Goal: Task Accomplishment & Management: Complete application form

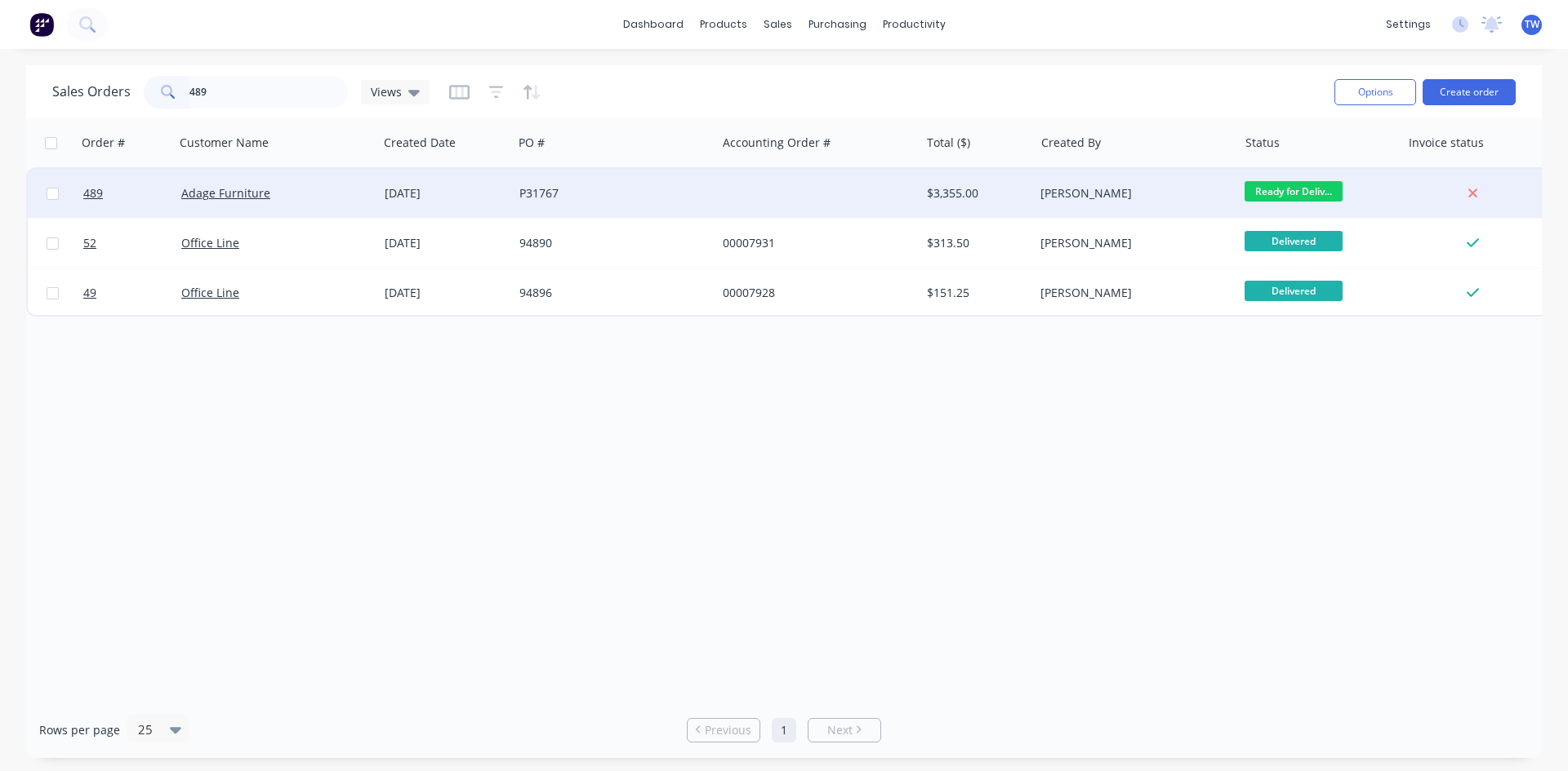
type input "489"
click at [1271, 190] on span "Ready for Deliv..." at bounding box center [1293, 192] width 98 height 21
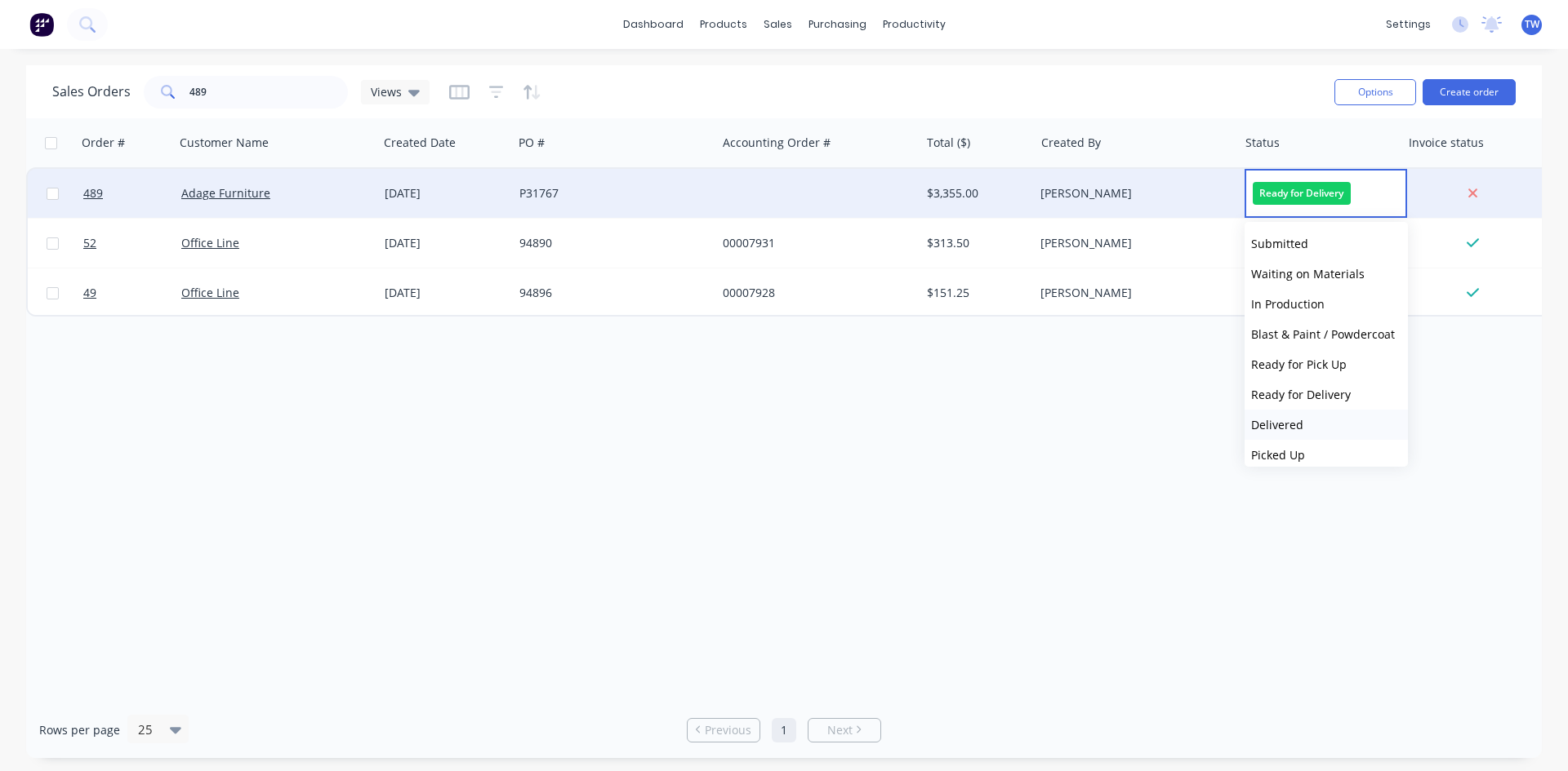
click at [1349, 424] on button "Delivered" at bounding box center [1326, 424] width 163 height 31
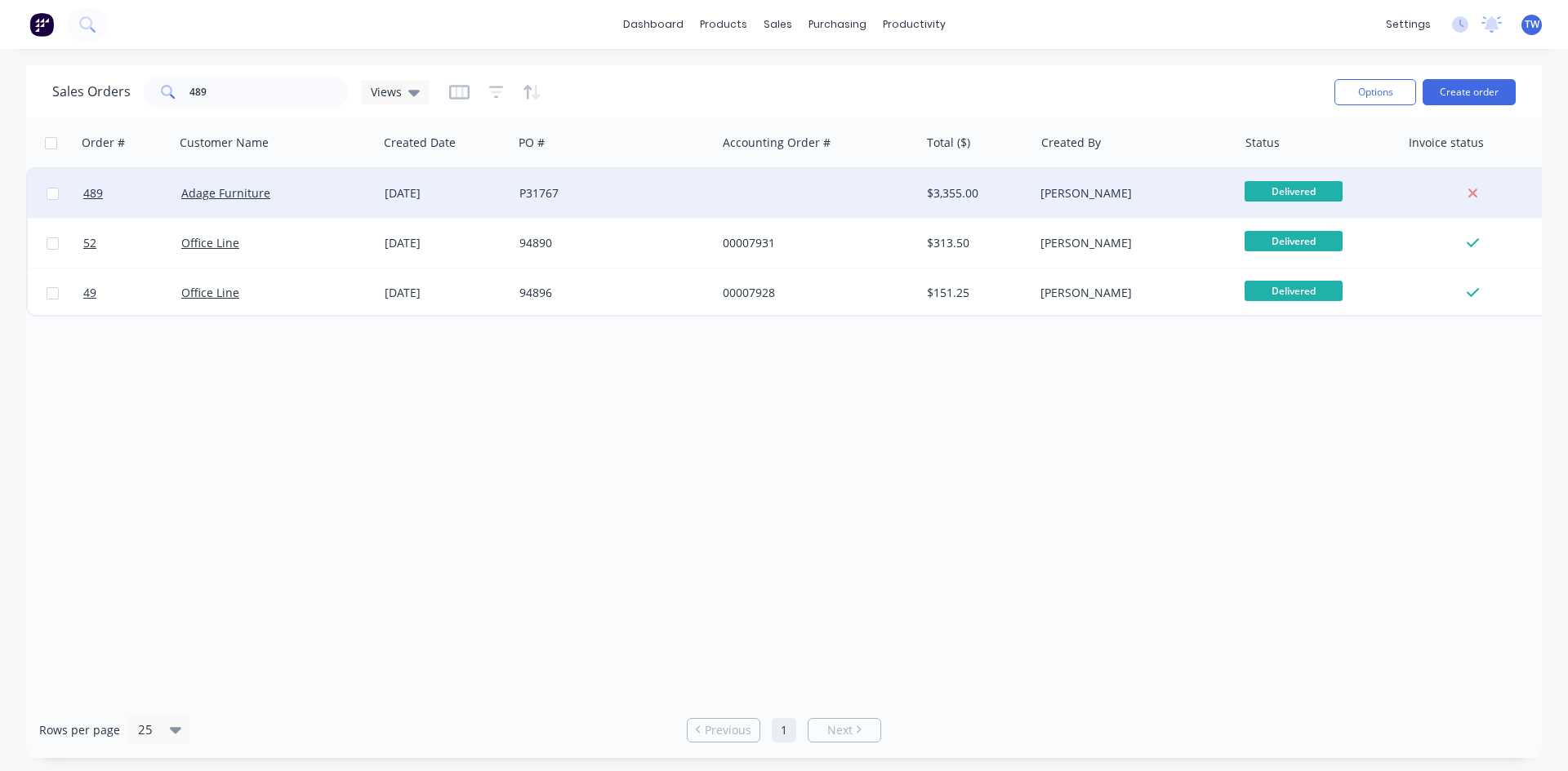
click at [1095, 196] on div "[PERSON_NAME]" at bounding box center [1131, 193] width 182 height 17
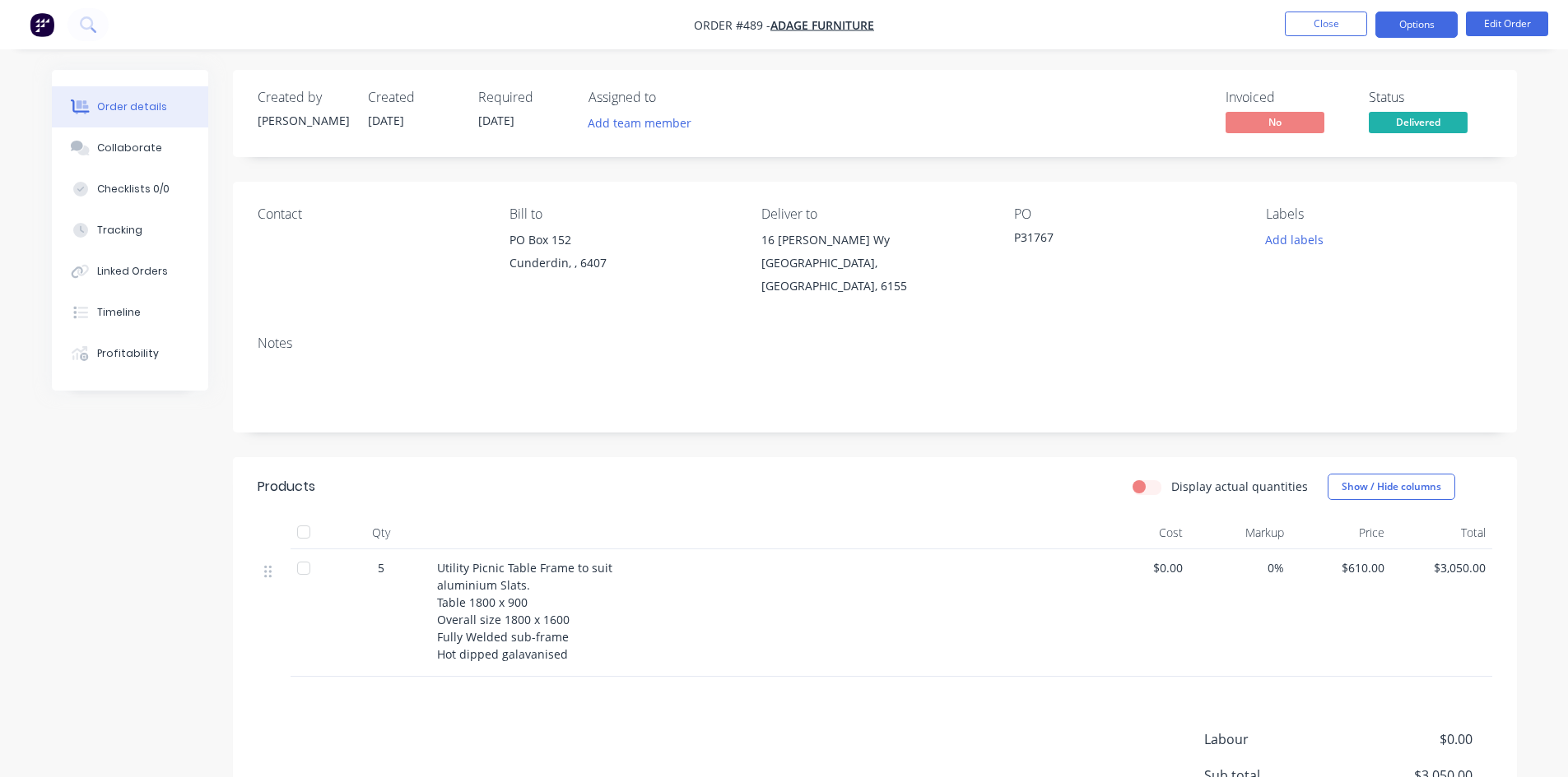
click at [1437, 19] on button "Options" at bounding box center [1416, 25] width 82 height 27
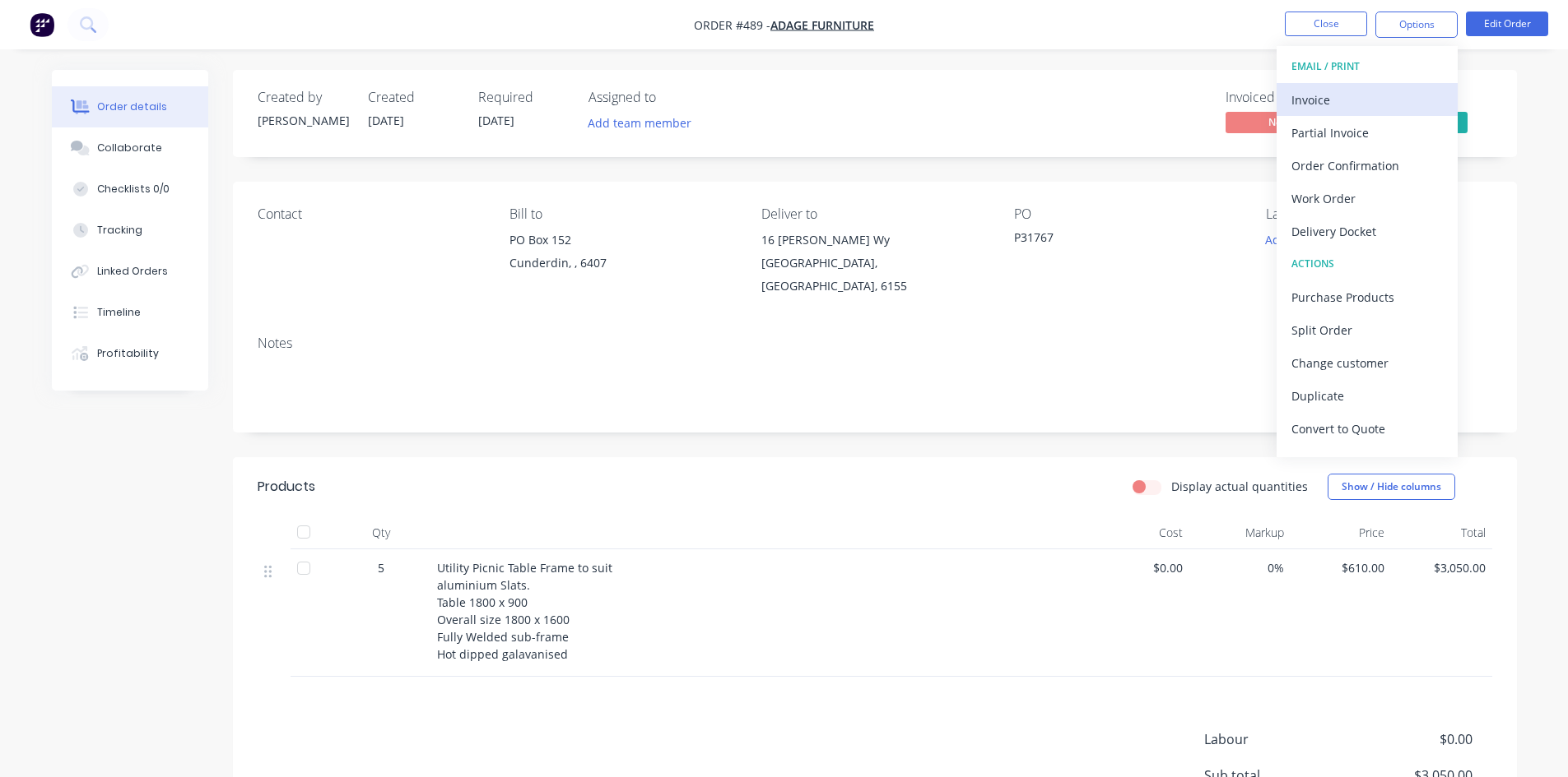
click at [1366, 108] on div "Invoice" at bounding box center [1367, 100] width 151 height 24
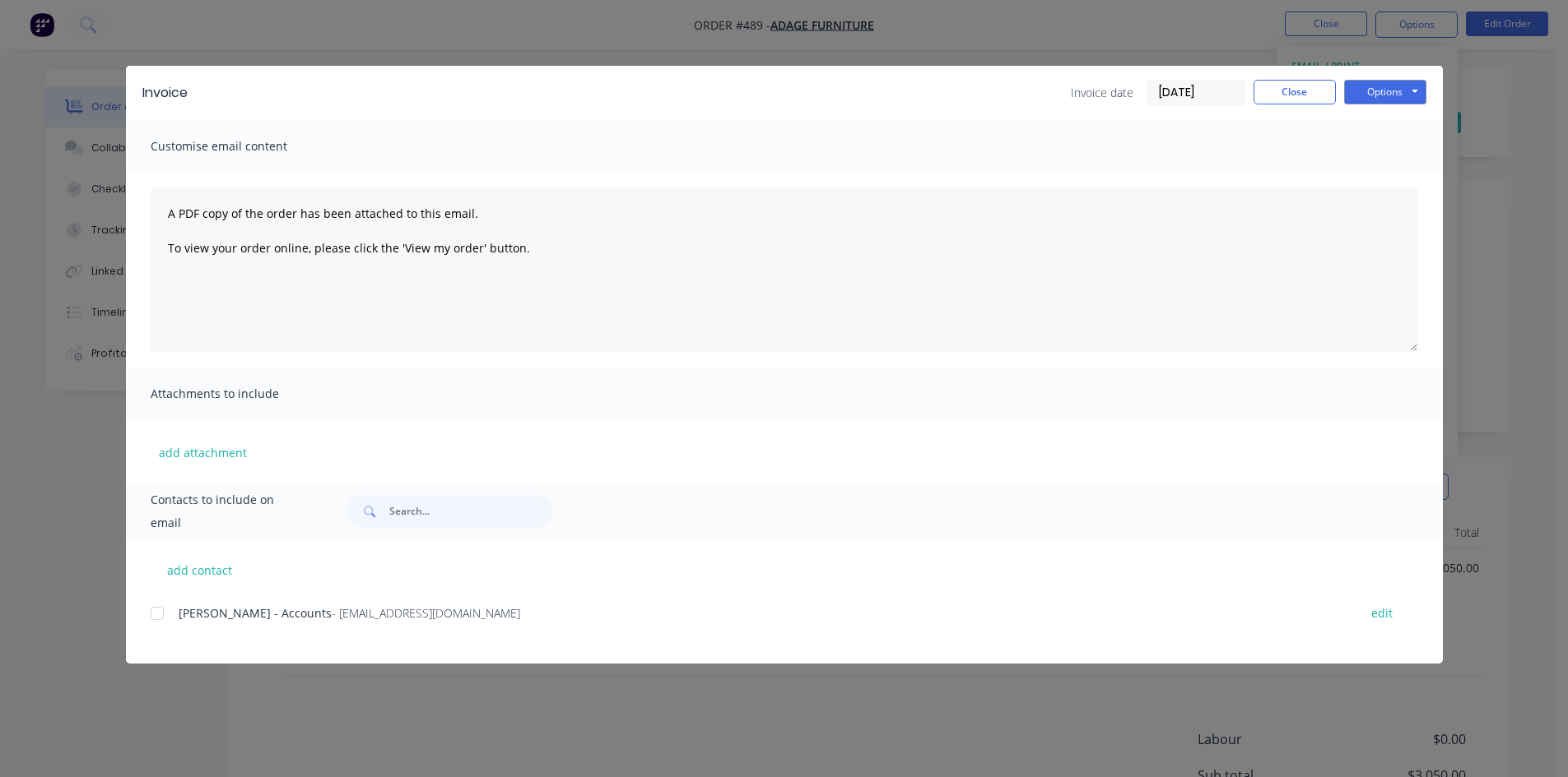
click at [161, 613] on div at bounding box center [157, 614] width 33 height 33
click at [1367, 94] on button "Options" at bounding box center [1385, 92] width 82 height 25
click at [1384, 182] on button "Email" at bounding box center [1397, 176] width 106 height 27
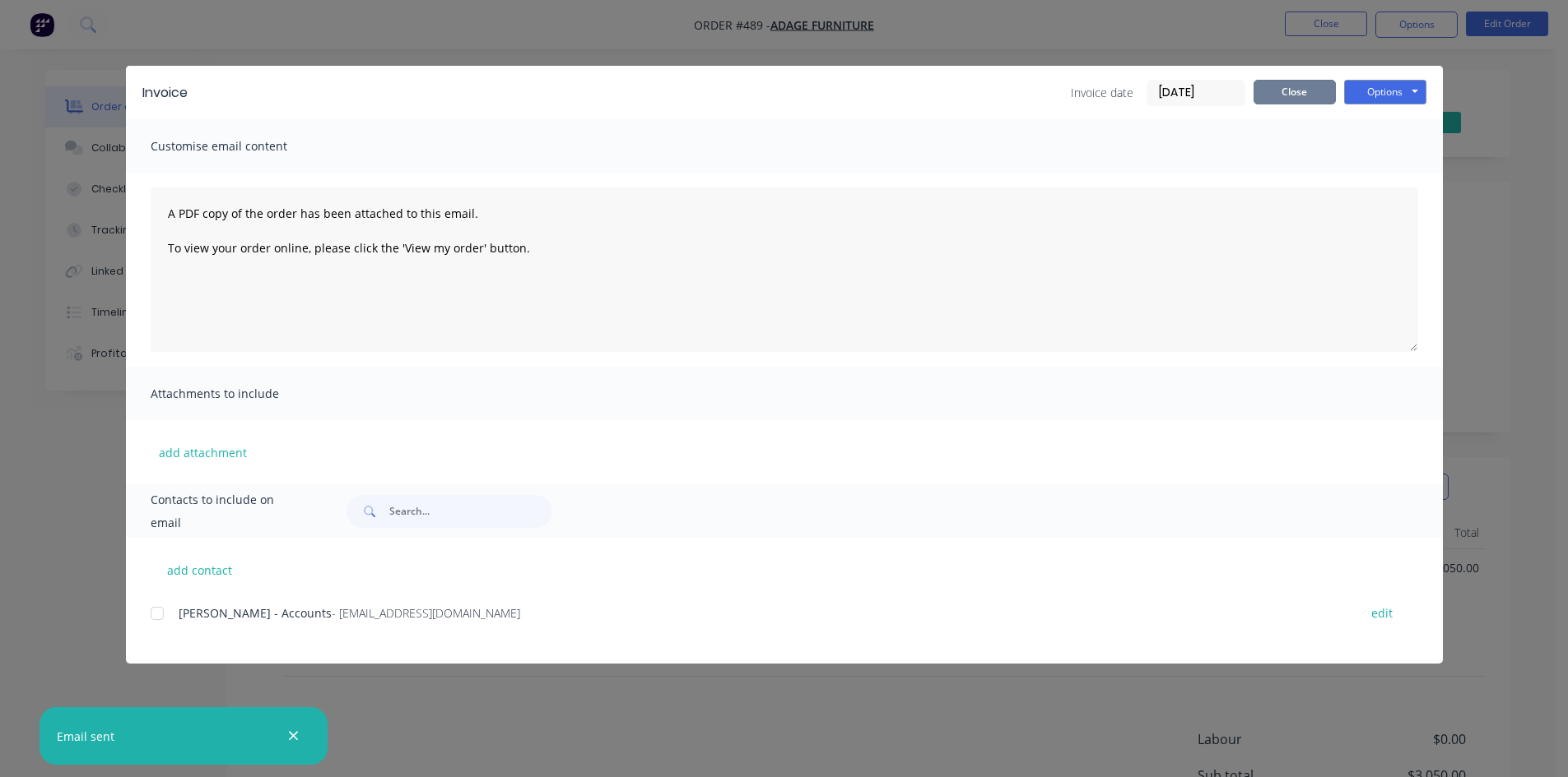
click at [1275, 100] on button "Close" at bounding box center [1294, 92] width 82 height 25
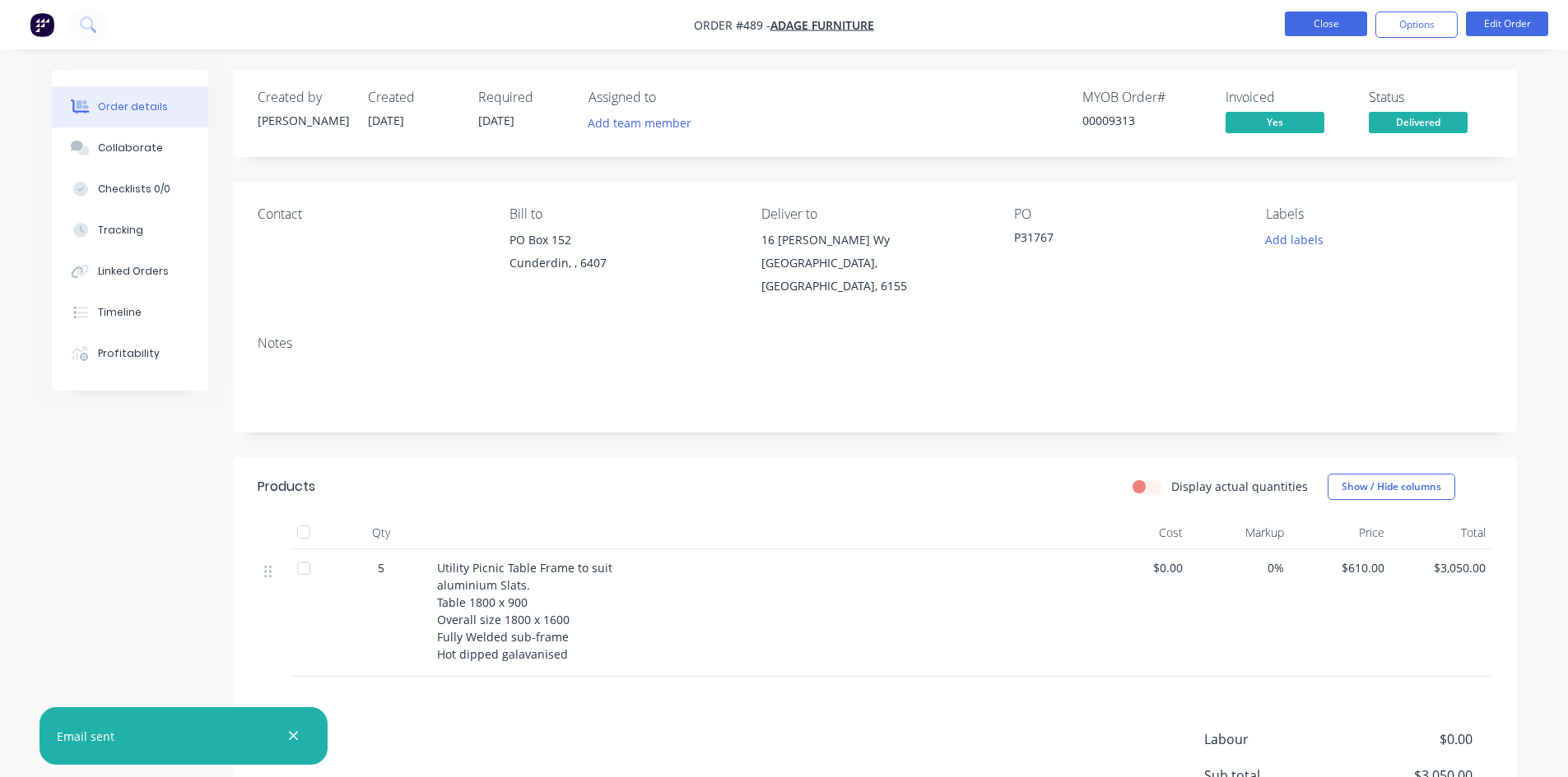
click at [1322, 17] on button "Close" at bounding box center [1326, 24] width 82 height 25
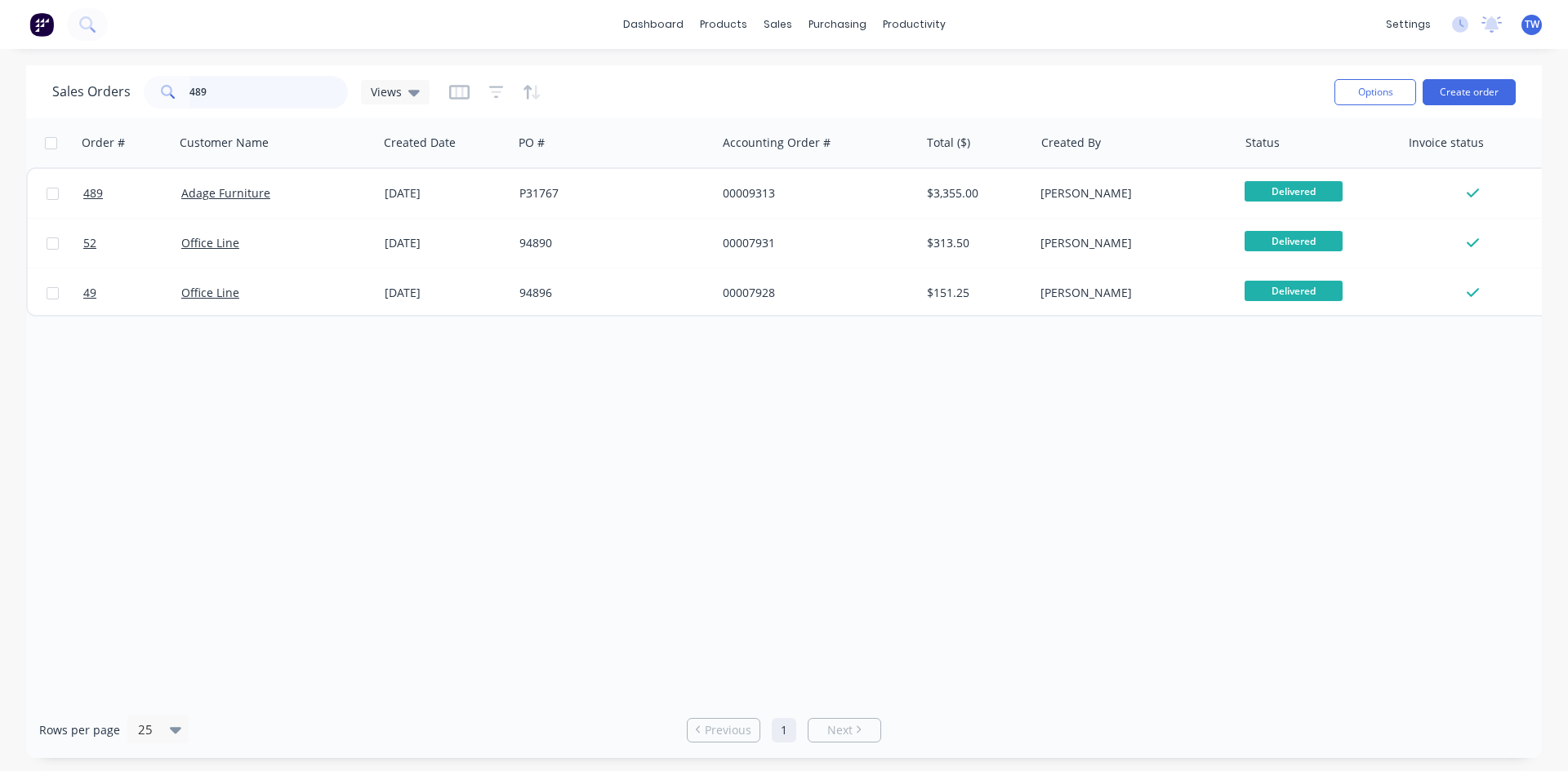
click at [303, 93] on input "489" at bounding box center [268, 92] width 159 height 33
type input "4"
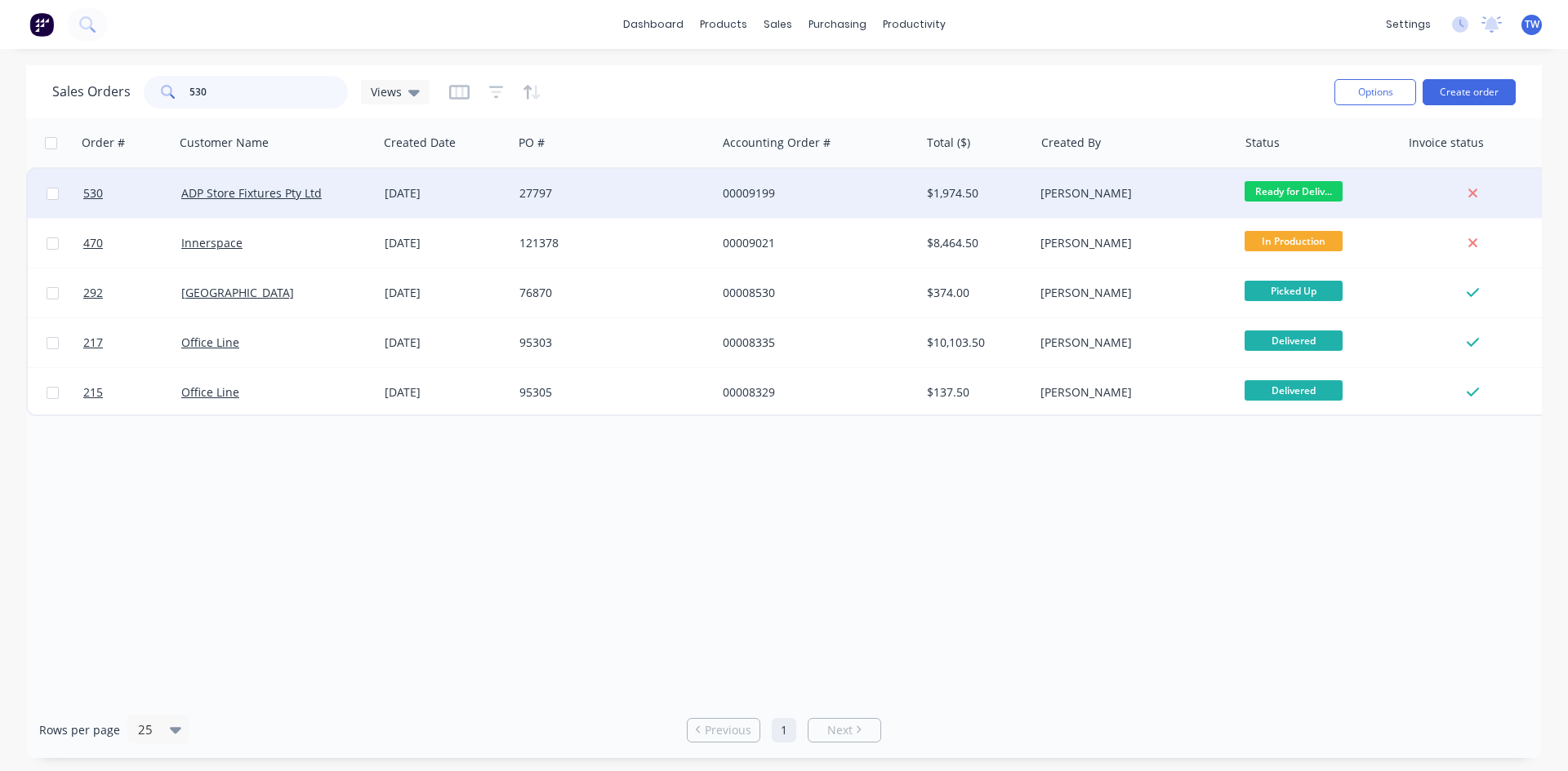
type input "530"
click at [1261, 192] on span "Ready for Deliv..." at bounding box center [1293, 192] width 98 height 21
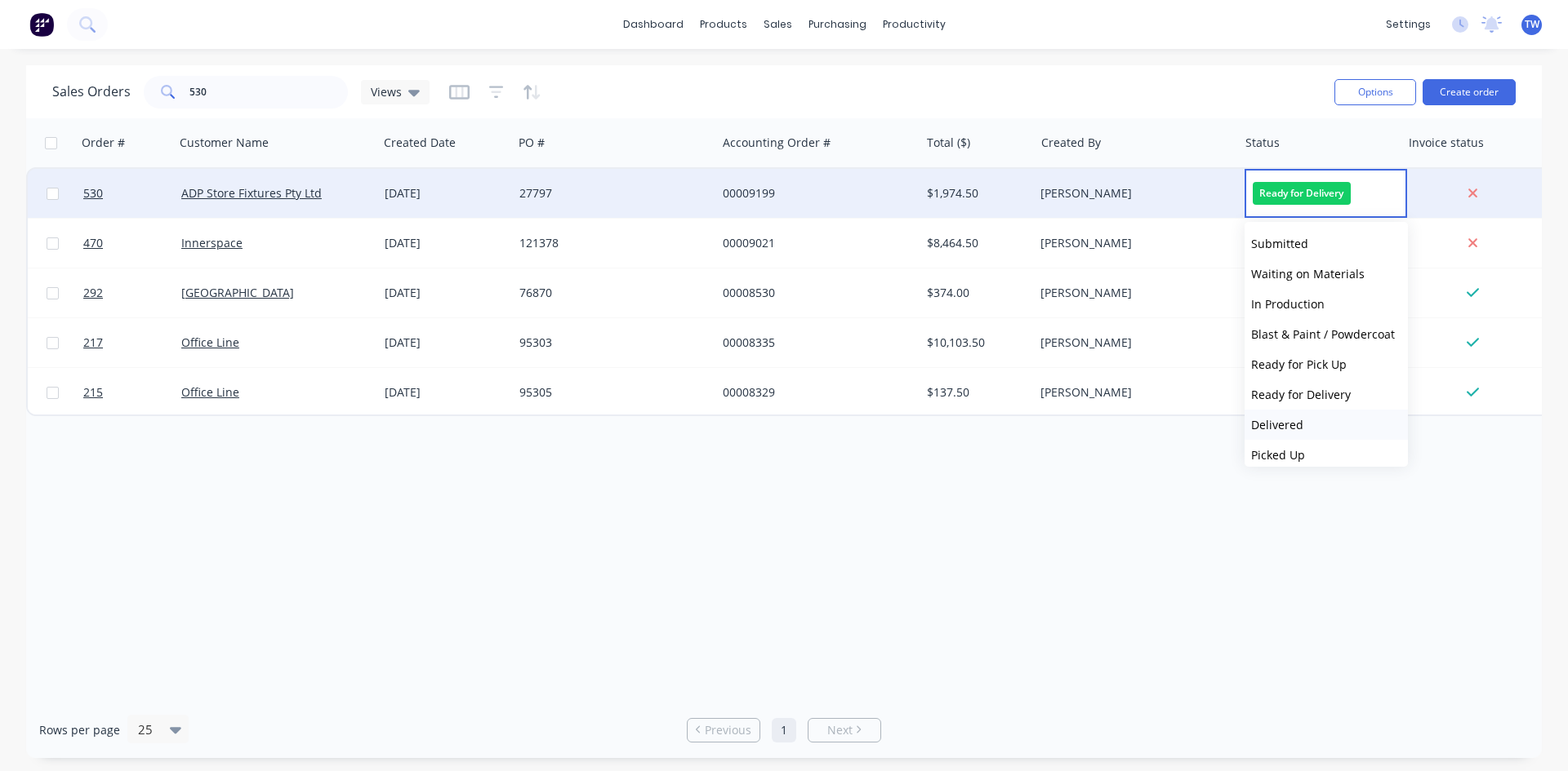
click at [1328, 426] on button "Delivered" at bounding box center [1326, 424] width 163 height 31
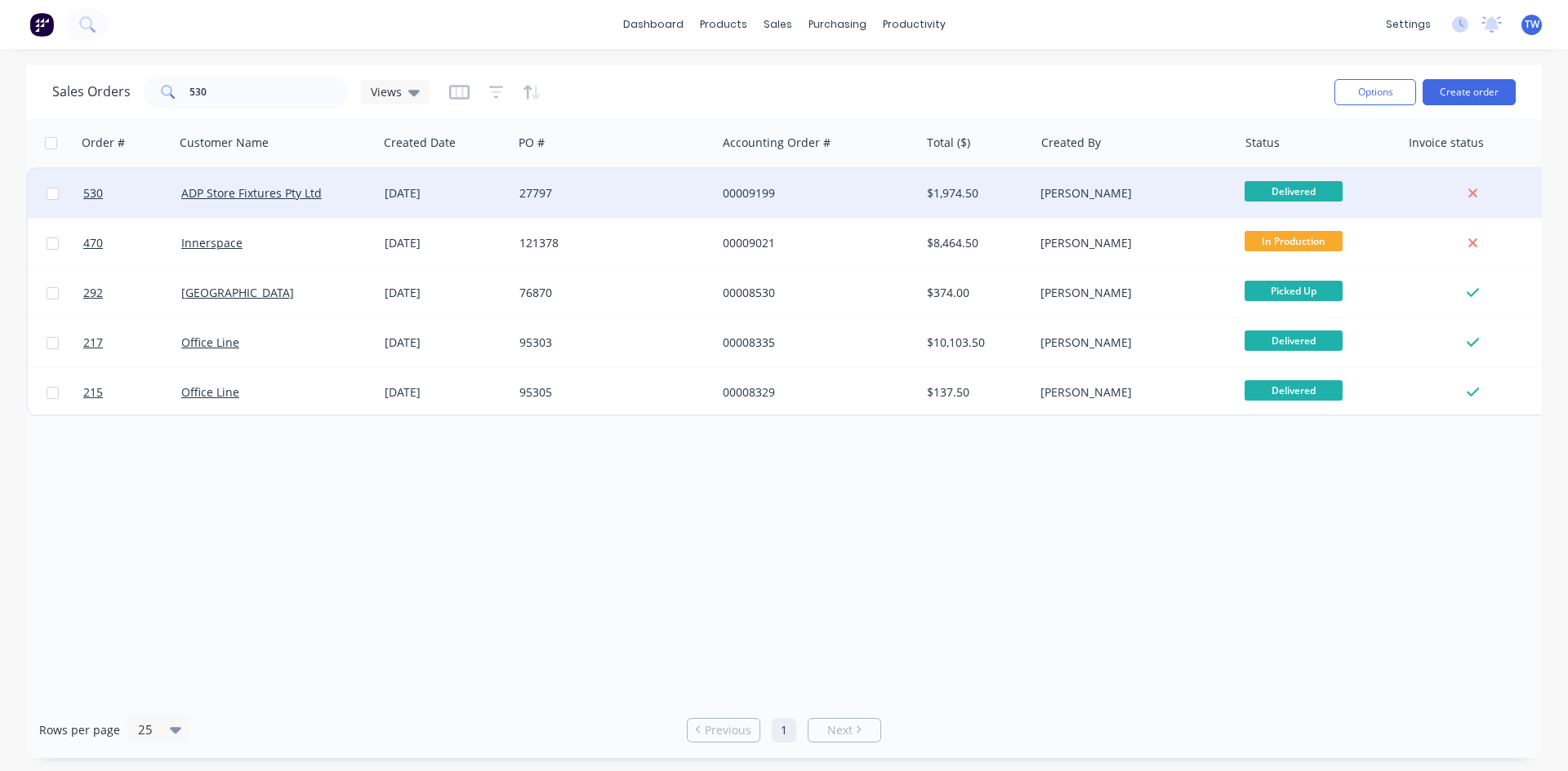
click at [1132, 205] on div "[PERSON_NAME]" at bounding box center [1135, 193] width 203 height 49
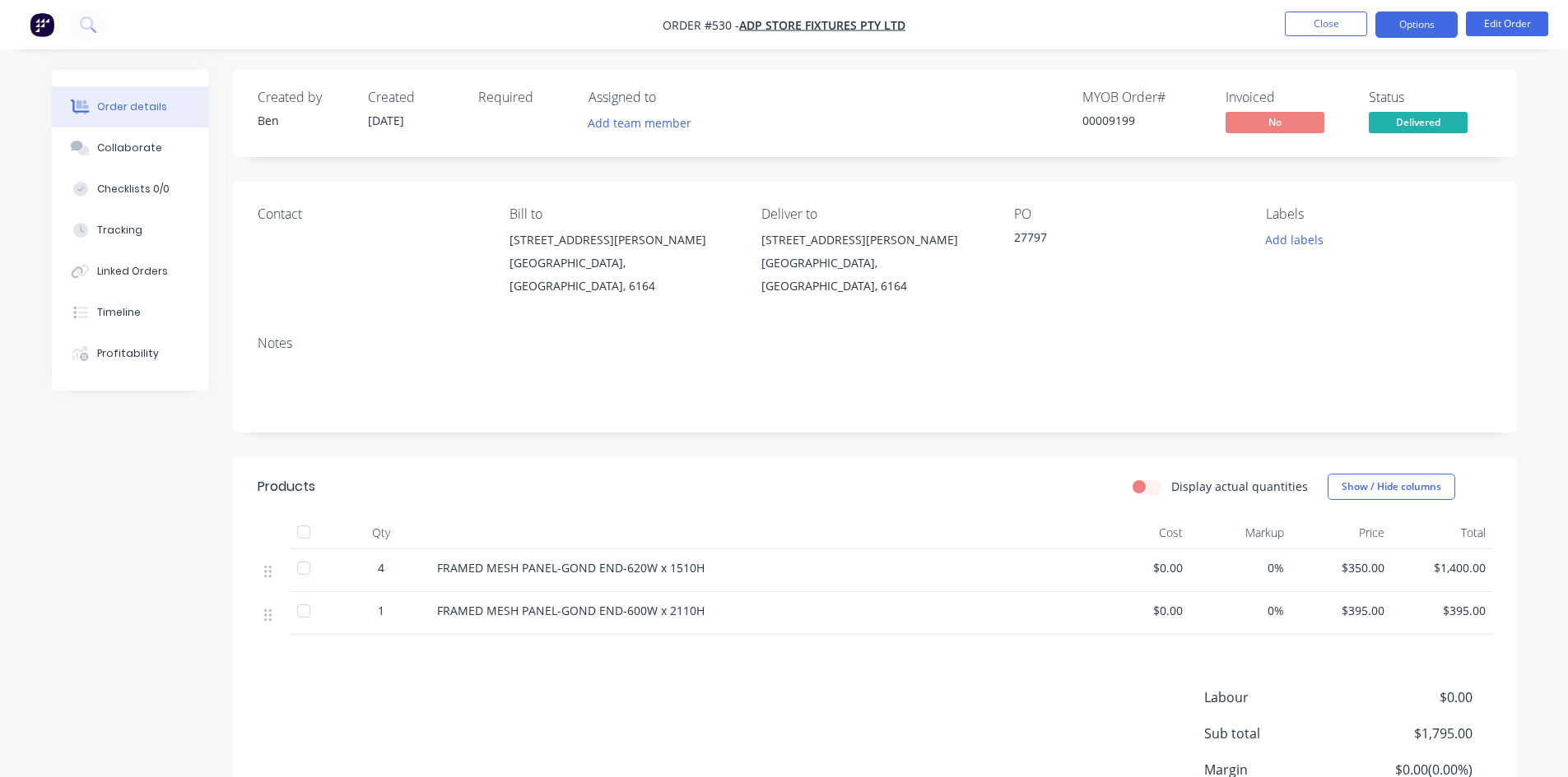
click at [1429, 31] on button "Options" at bounding box center [1416, 25] width 82 height 27
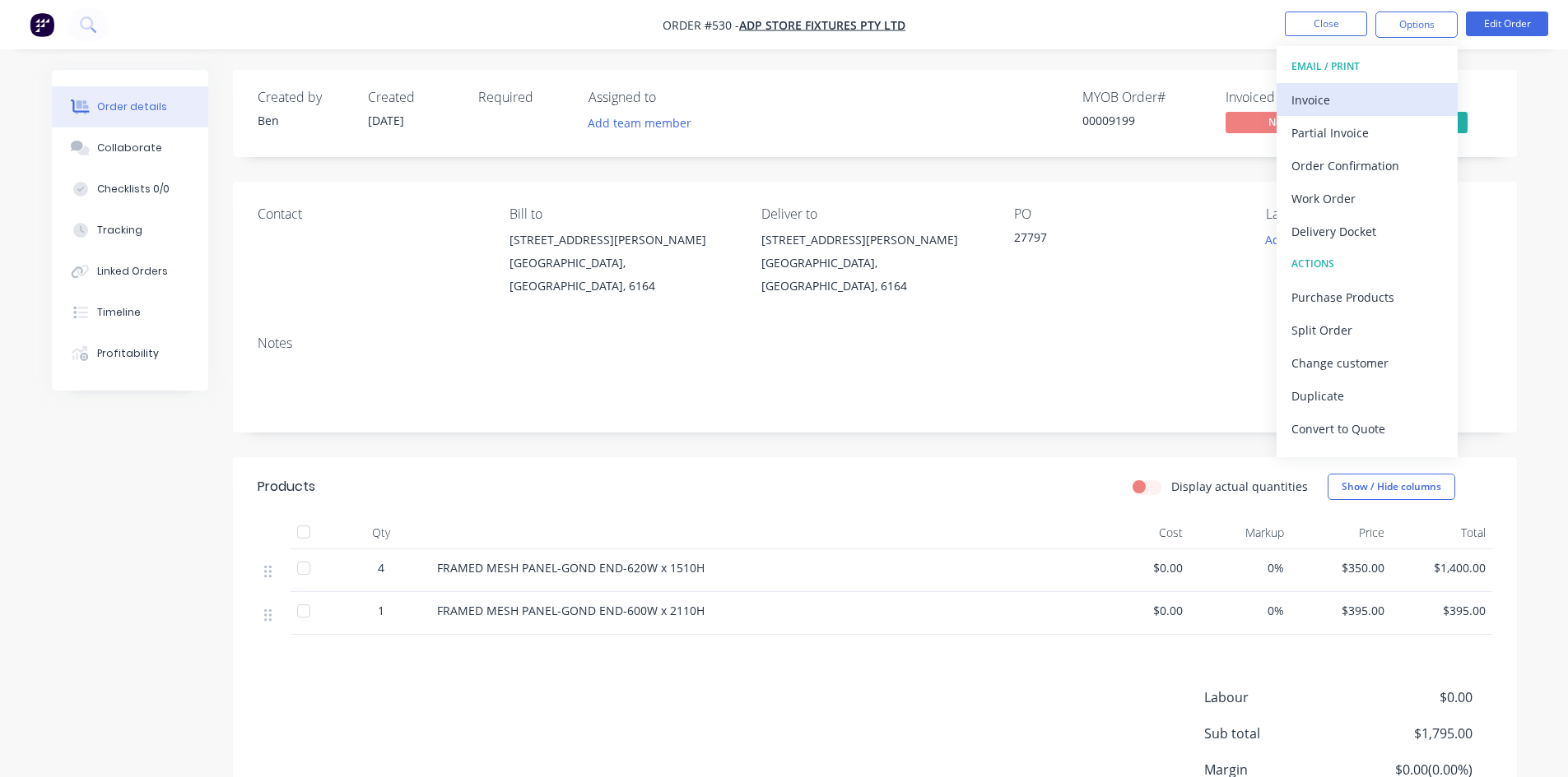
click at [1374, 99] on div "Invoice" at bounding box center [1367, 100] width 151 height 24
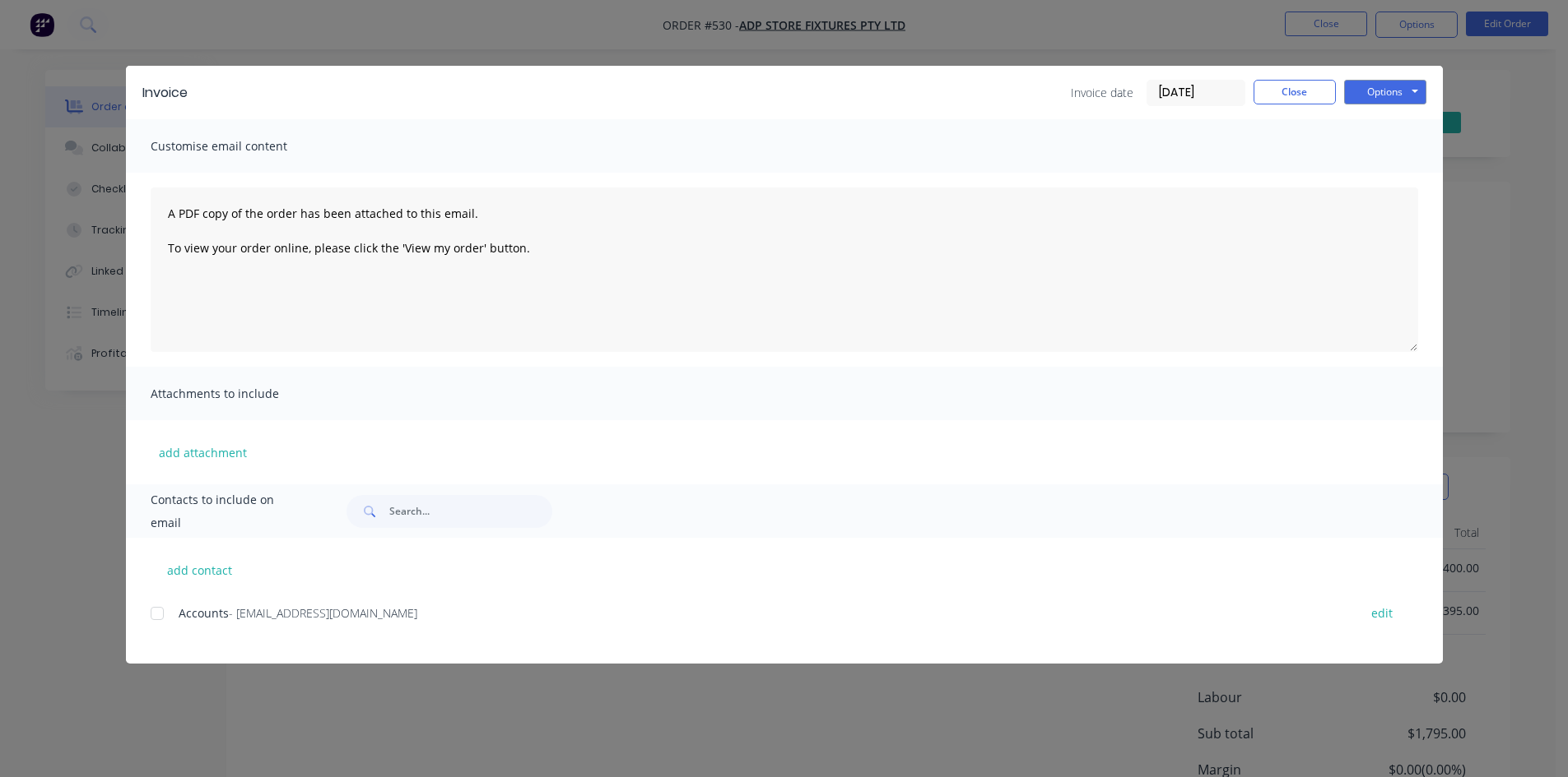
click at [161, 614] on div at bounding box center [157, 614] width 33 height 33
click at [1364, 97] on button "Options" at bounding box center [1385, 92] width 82 height 25
click at [1384, 184] on button "Email" at bounding box center [1397, 176] width 106 height 27
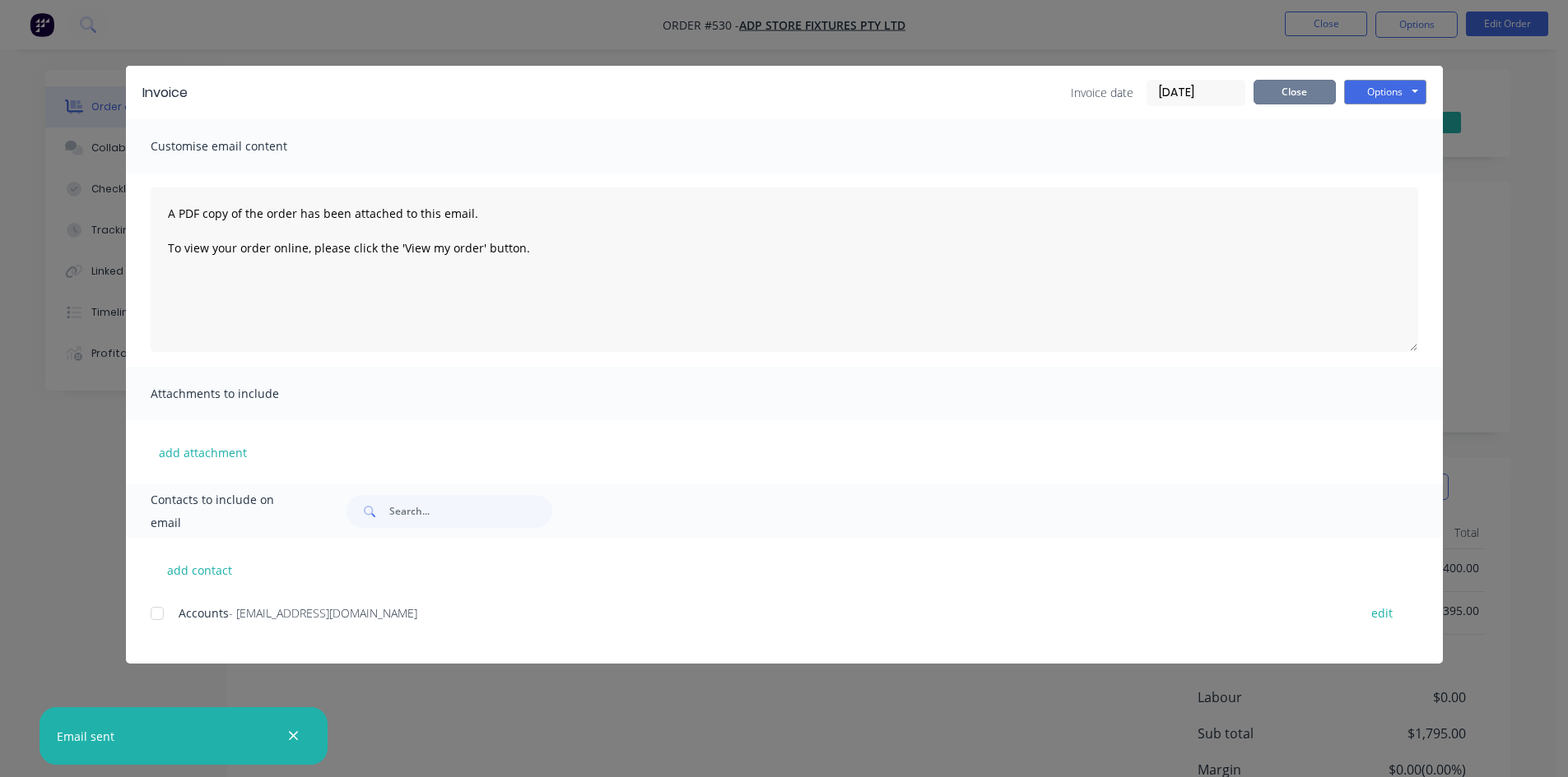
drag, startPoint x: 1289, startPoint y: 92, endPoint x: 1290, endPoint y: 77, distance: 15.0
click at [1289, 92] on button "Close" at bounding box center [1294, 92] width 82 height 25
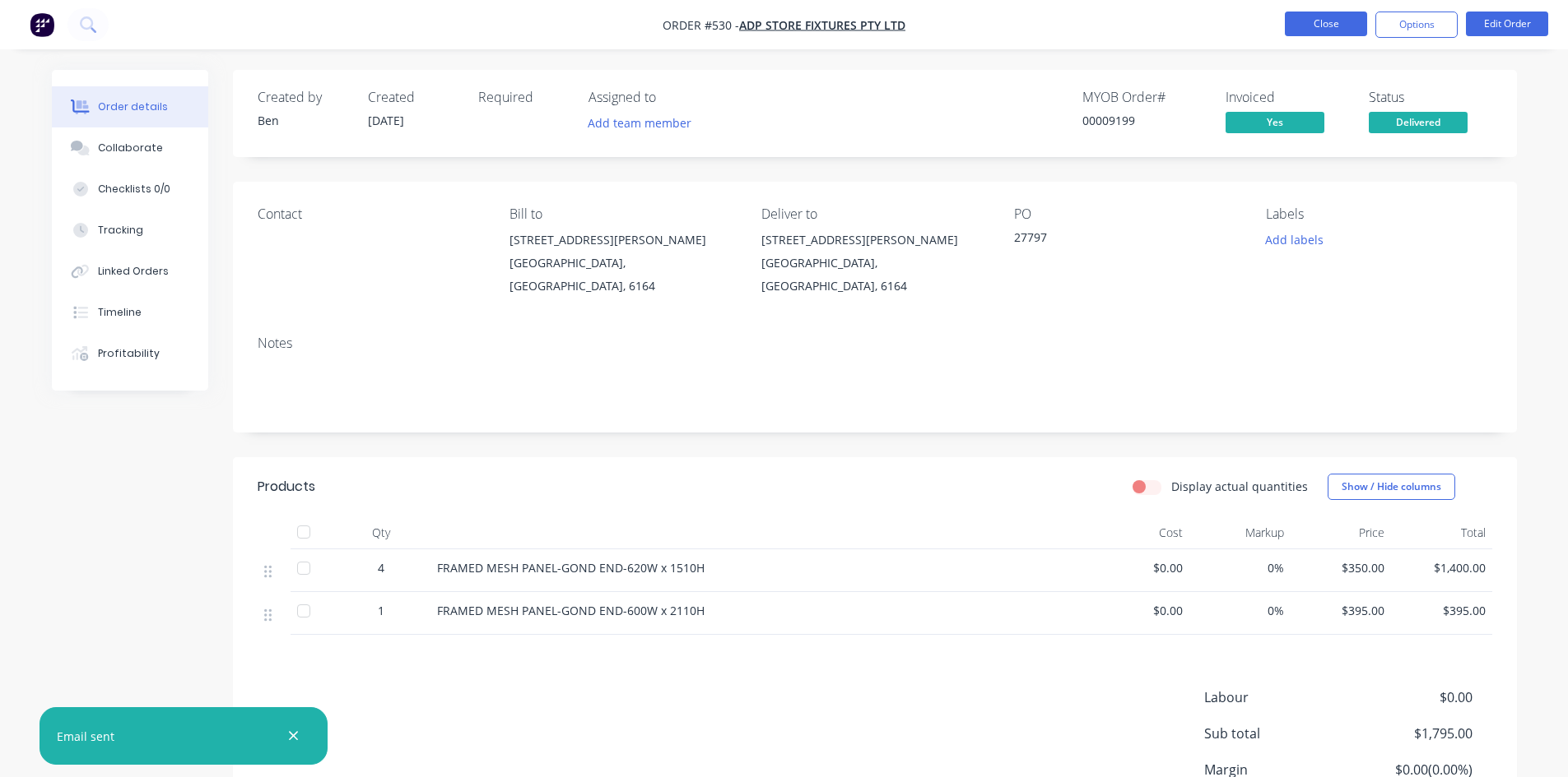
click at [1298, 31] on button "Close" at bounding box center [1326, 24] width 82 height 25
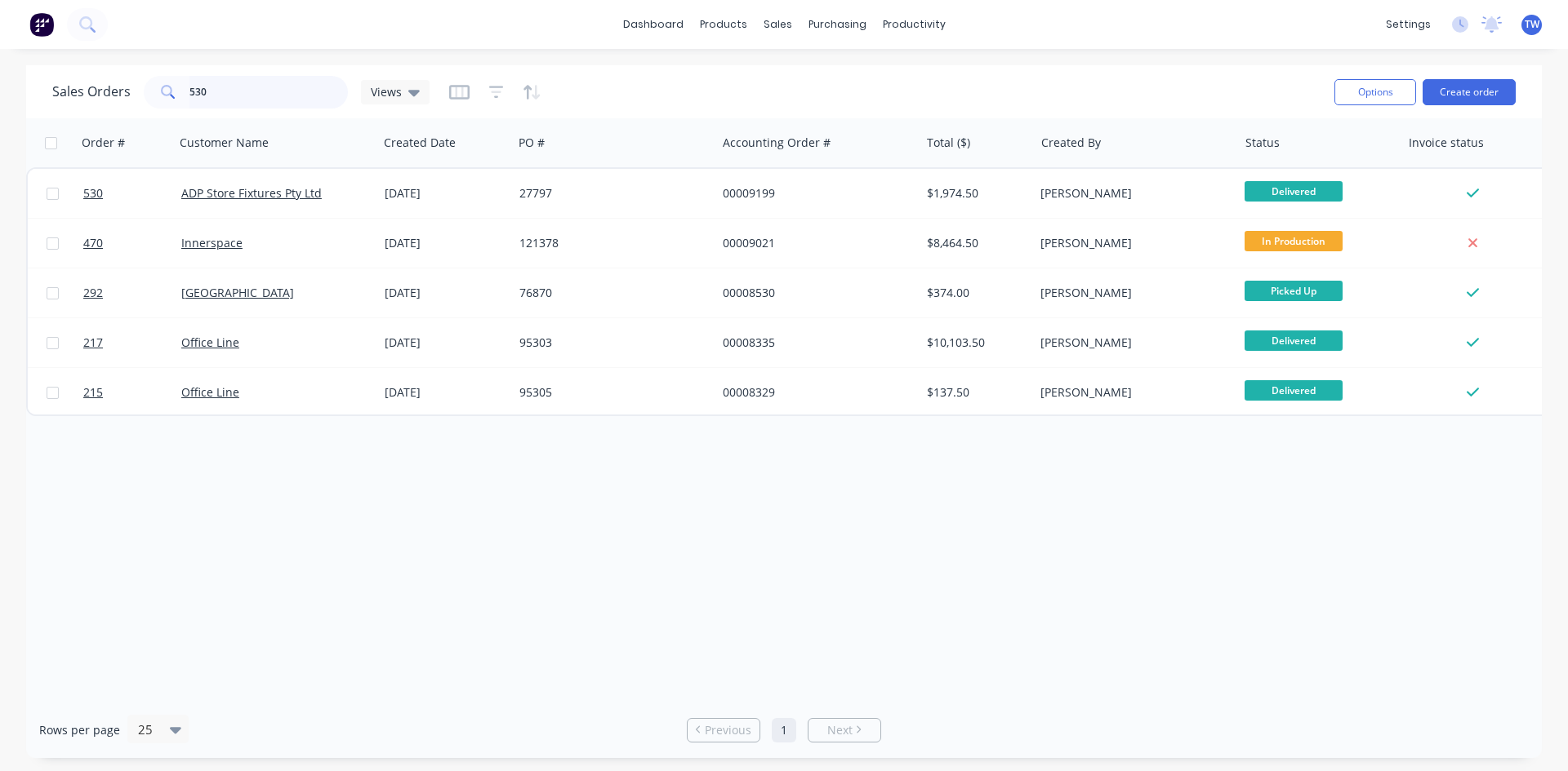
click at [268, 103] on input "530" at bounding box center [268, 92] width 159 height 33
type input "5"
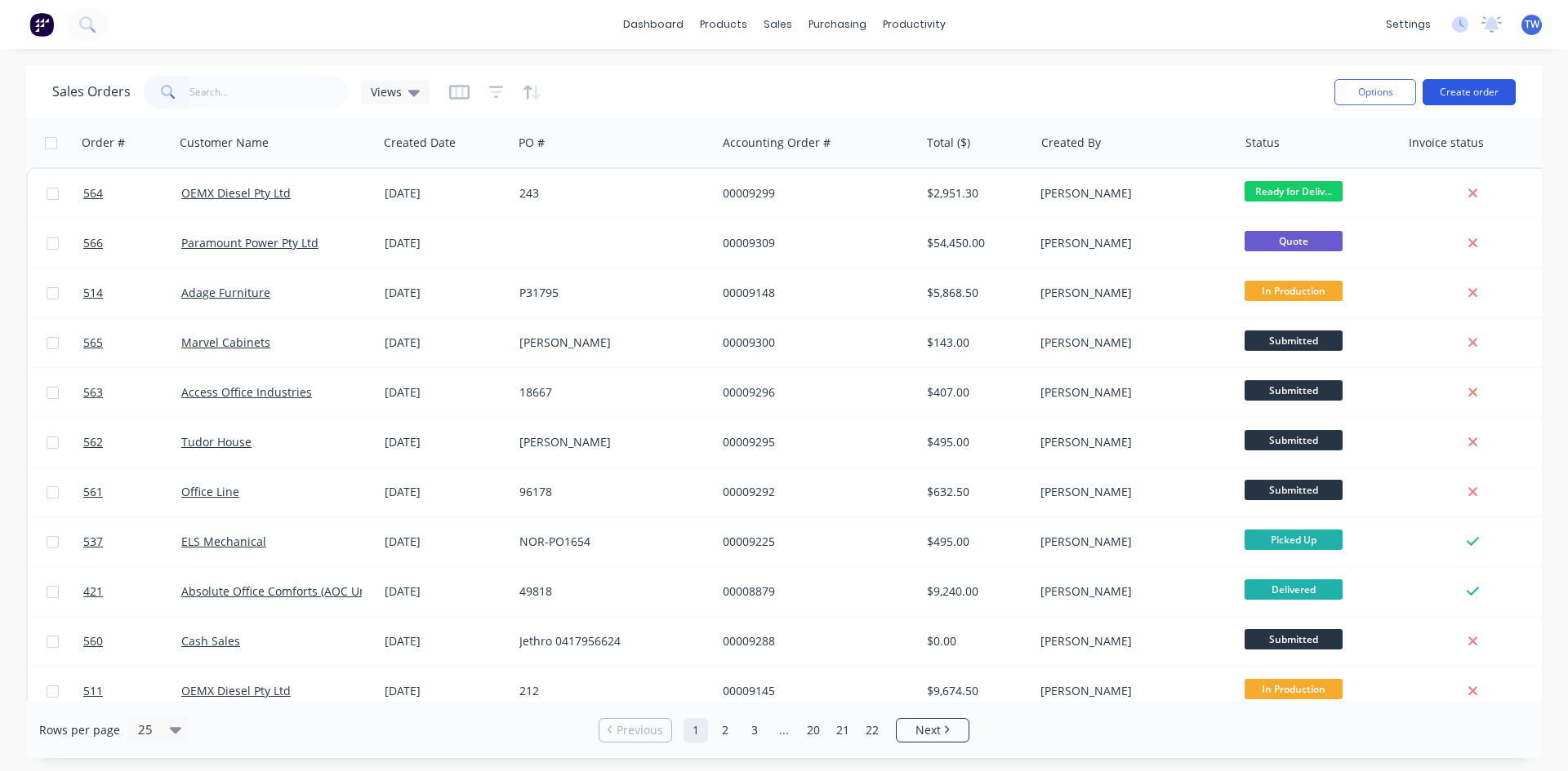
click at [1462, 83] on button "Create order" at bounding box center [1469, 92] width 93 height 26
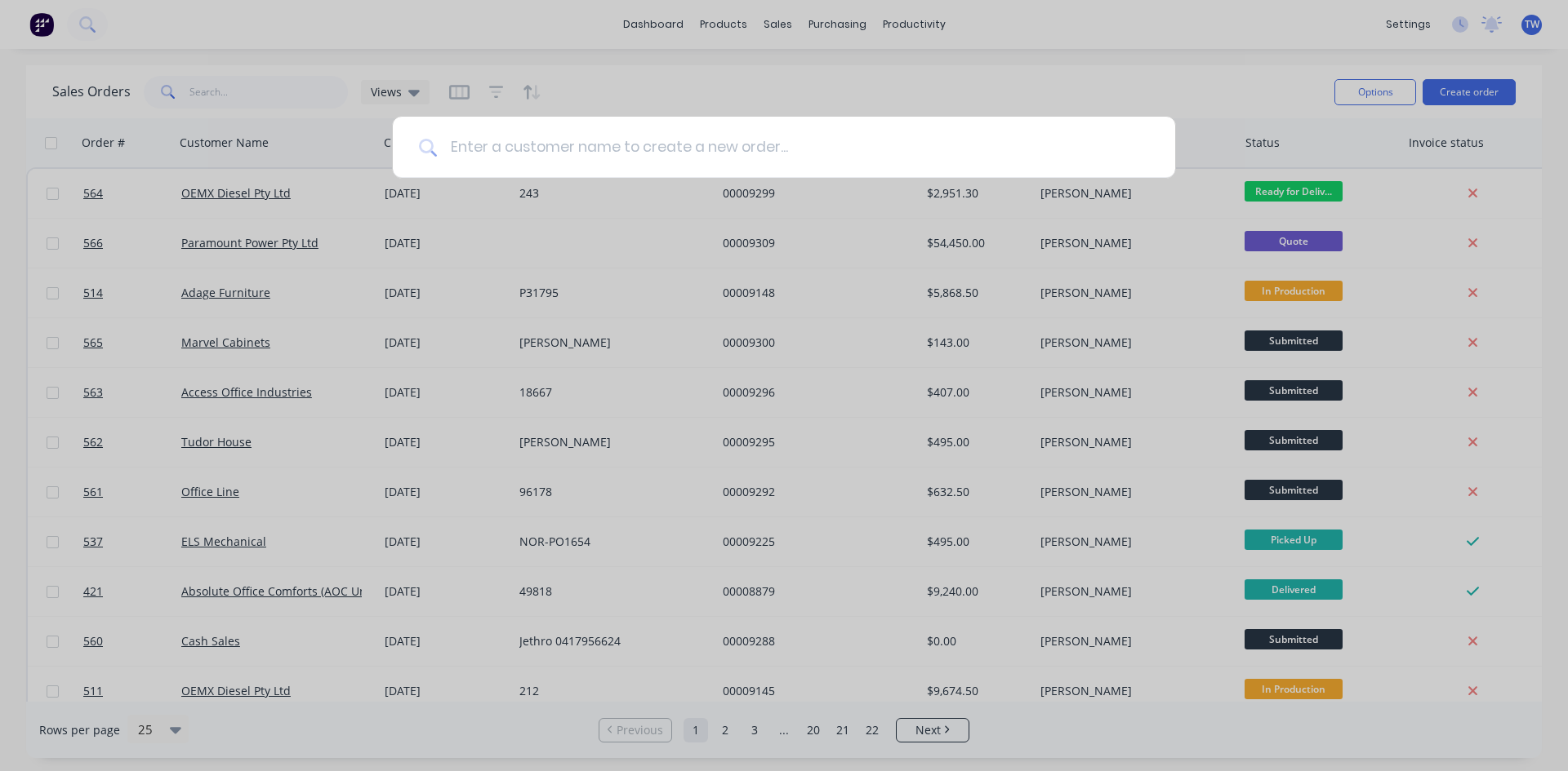
click at [818, 147] on input at bounding box center [793, 147] width 712 height 61
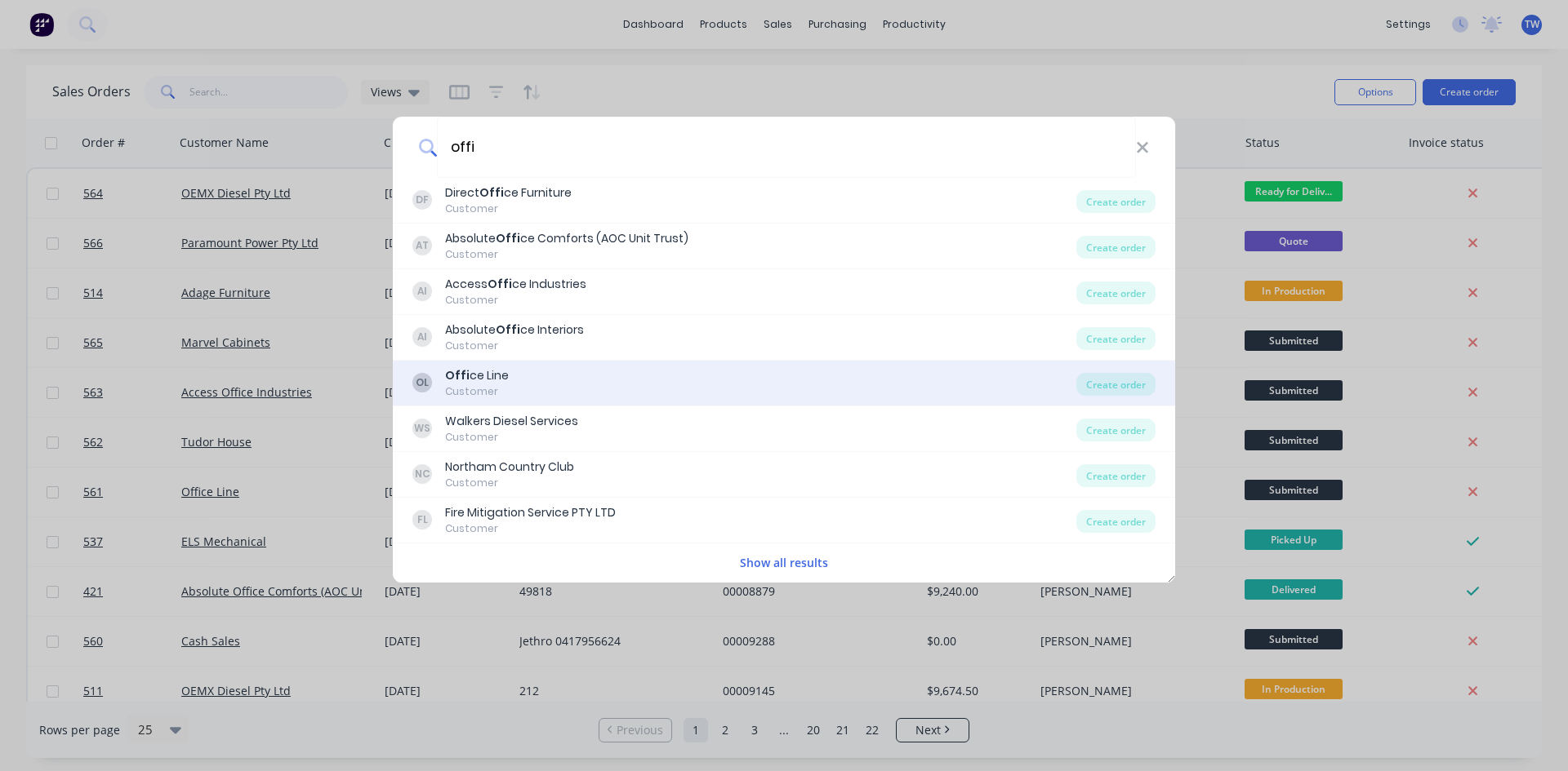
type input "offi"
click at [471, 388] on div "Customer" at bounding box center [476, 392] width 64 height 15
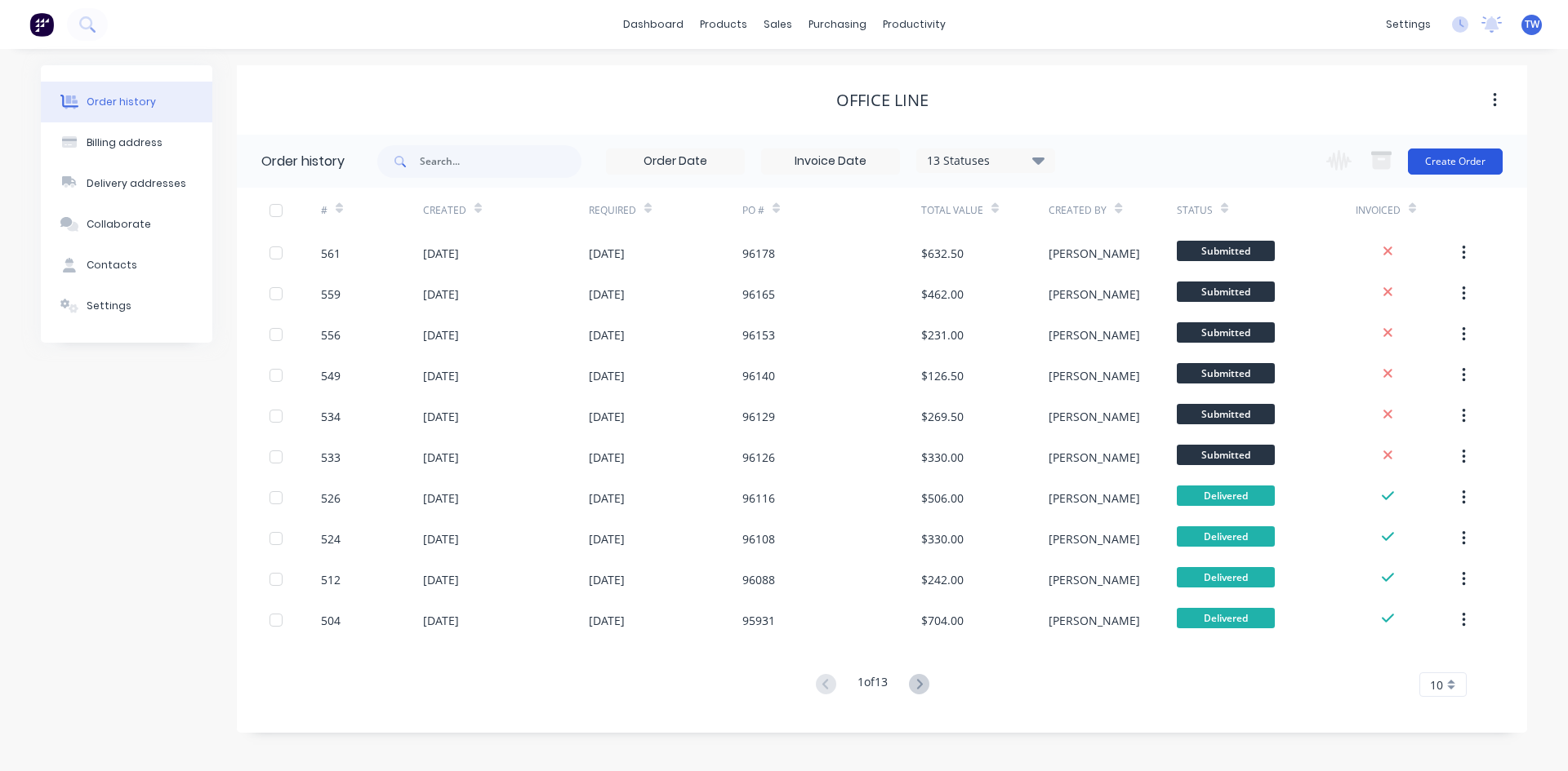
click at [1458, 165] on button "Create Order" at bounding box center [1455, 162] width 95 height 26
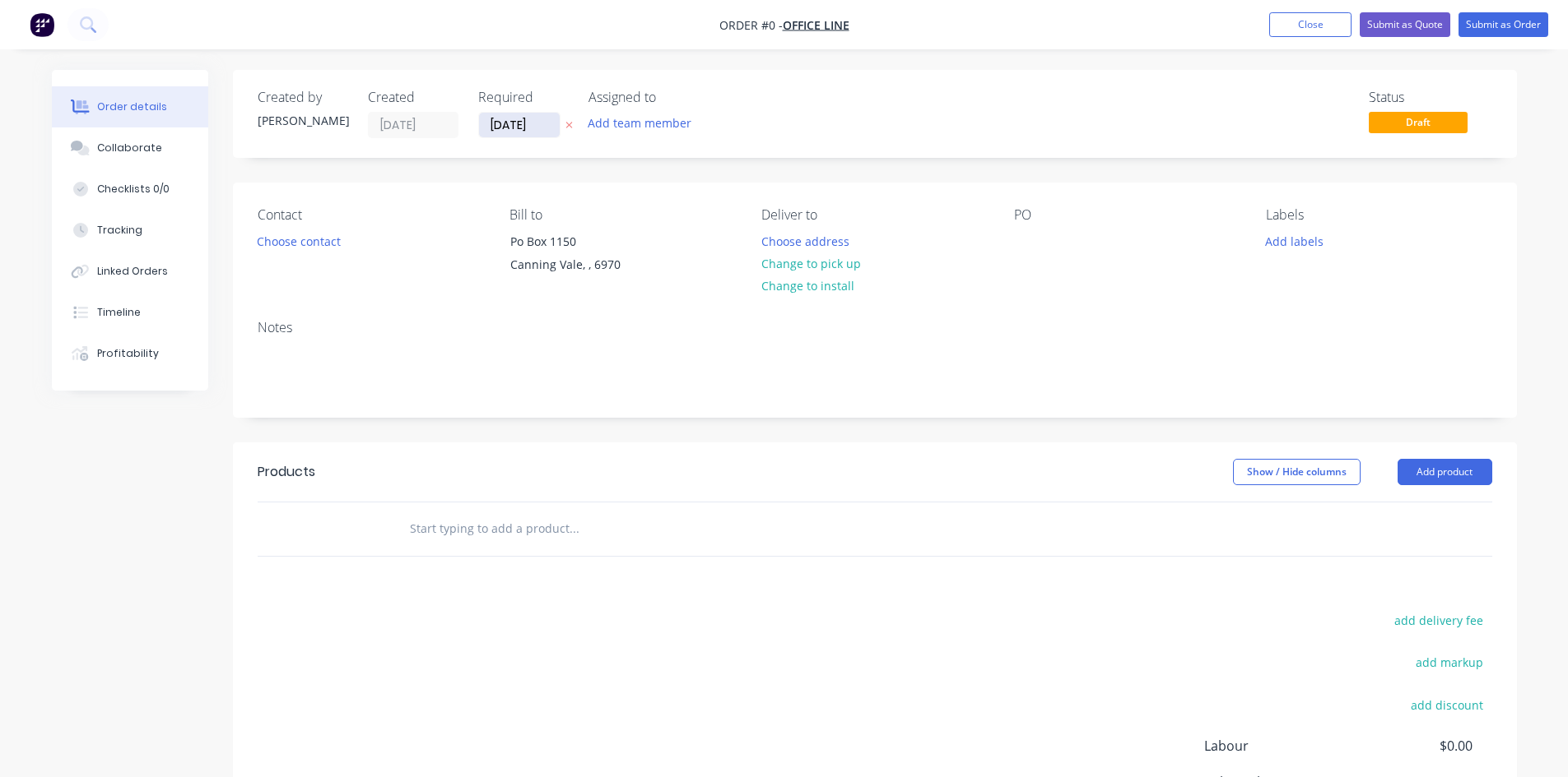
click at [513, 129] on input "[DATE]" at bounding box center [519, 125] width 81 height 25
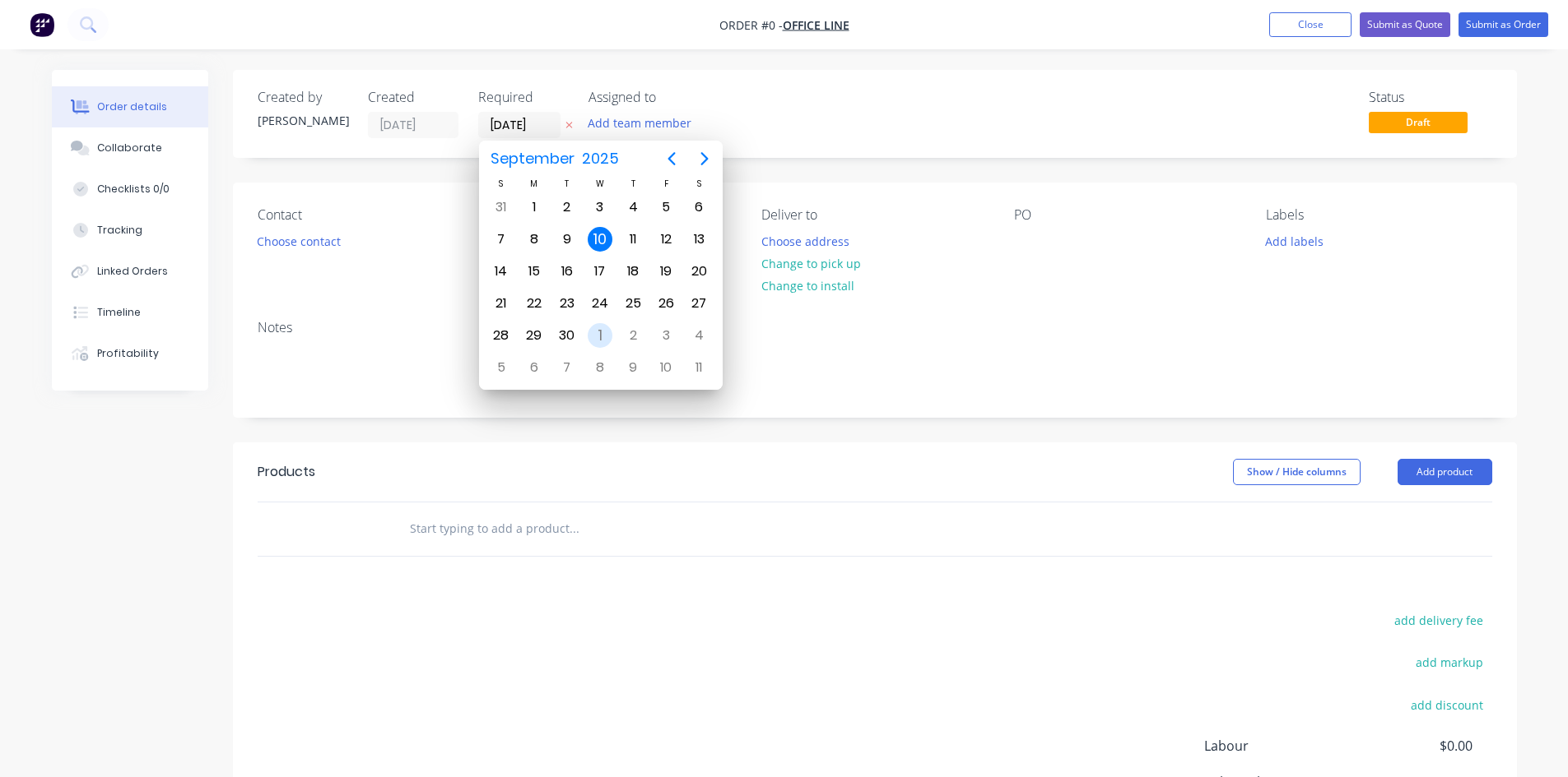
click at [598, 338] on div "1" at bounding box center [600, 336] width 25 height 25
type input "[DATE]"
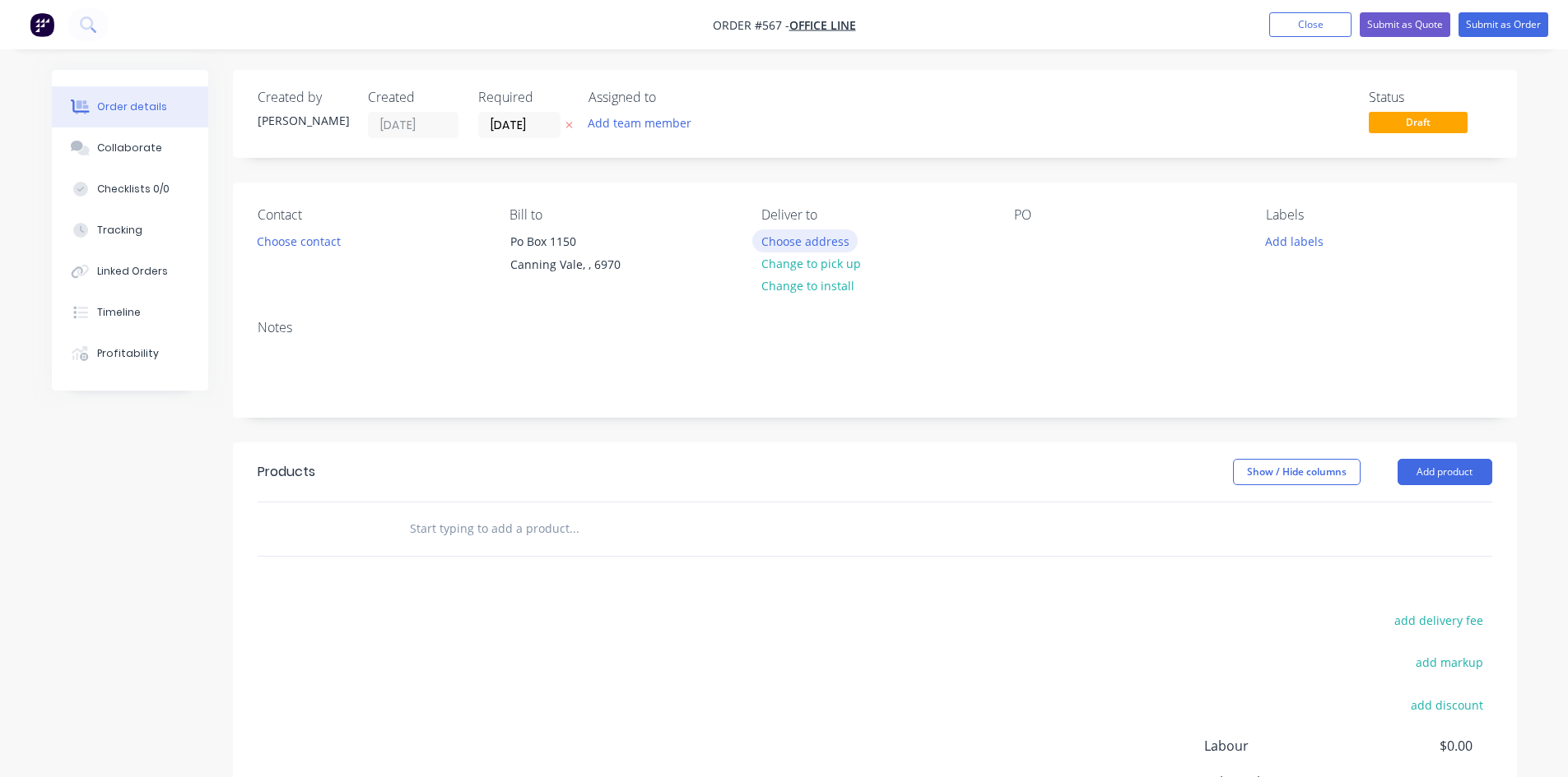
click at [780, 245] on button "Choose address" at bounding box center [805, 240] width 106 height 22
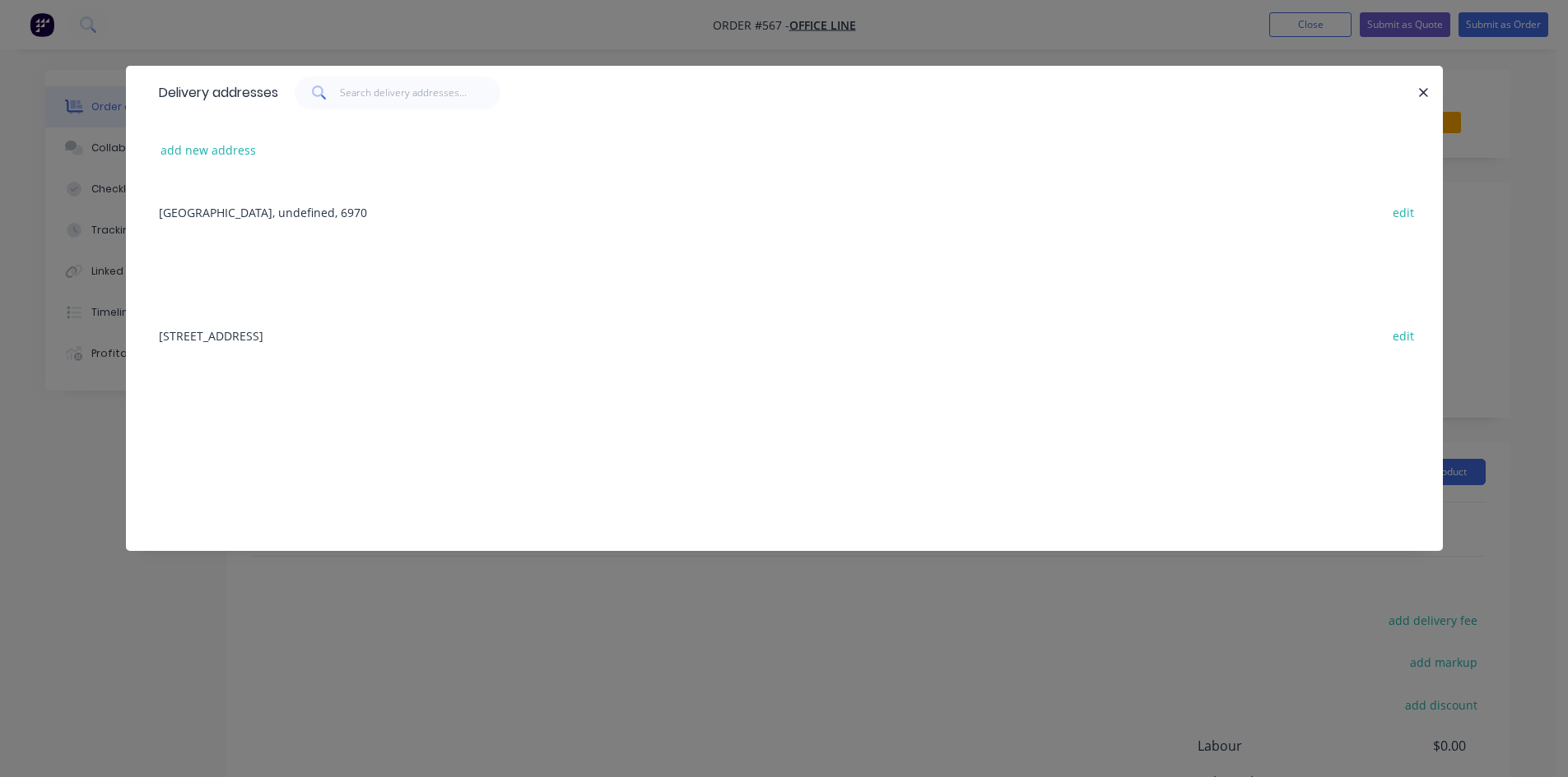
click at [305, 333] on div "[STREET_ADDRESS] edit" at bounding box center [784, 335] width 1268 height 62
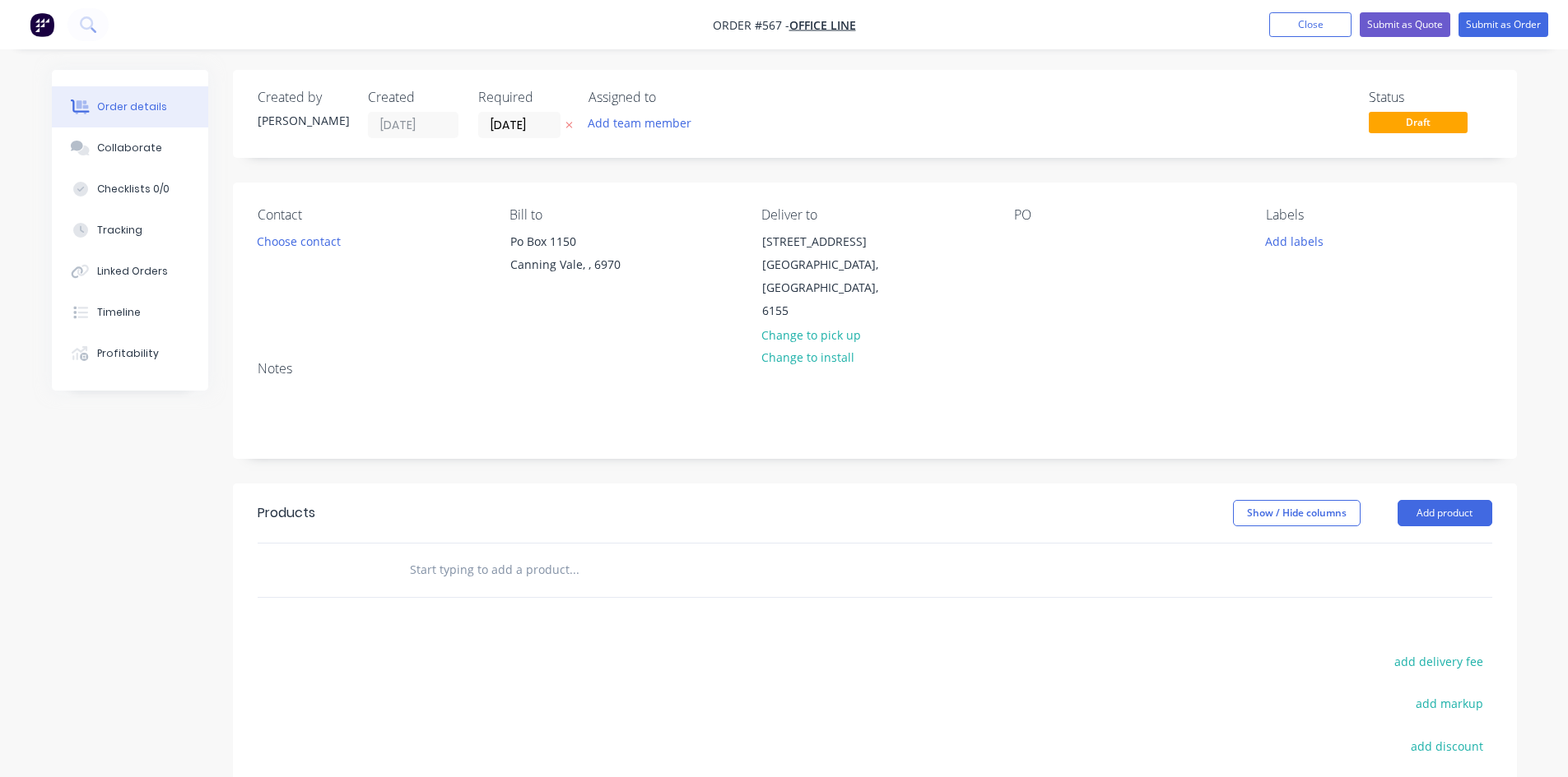
click at [1020, 226] on div "PO" at bounding box center [1126, 265] width 226 height 116
click at [1020, 226] on div "PO" at bounding box center [1126, 265] width 226 height 116
click at [1035, 250] on div at bounding box center [1027, 241] width 27 height 24
click at [1451, 500] on button "Add product" at bounding box center [1445, 513] width 95 height 27
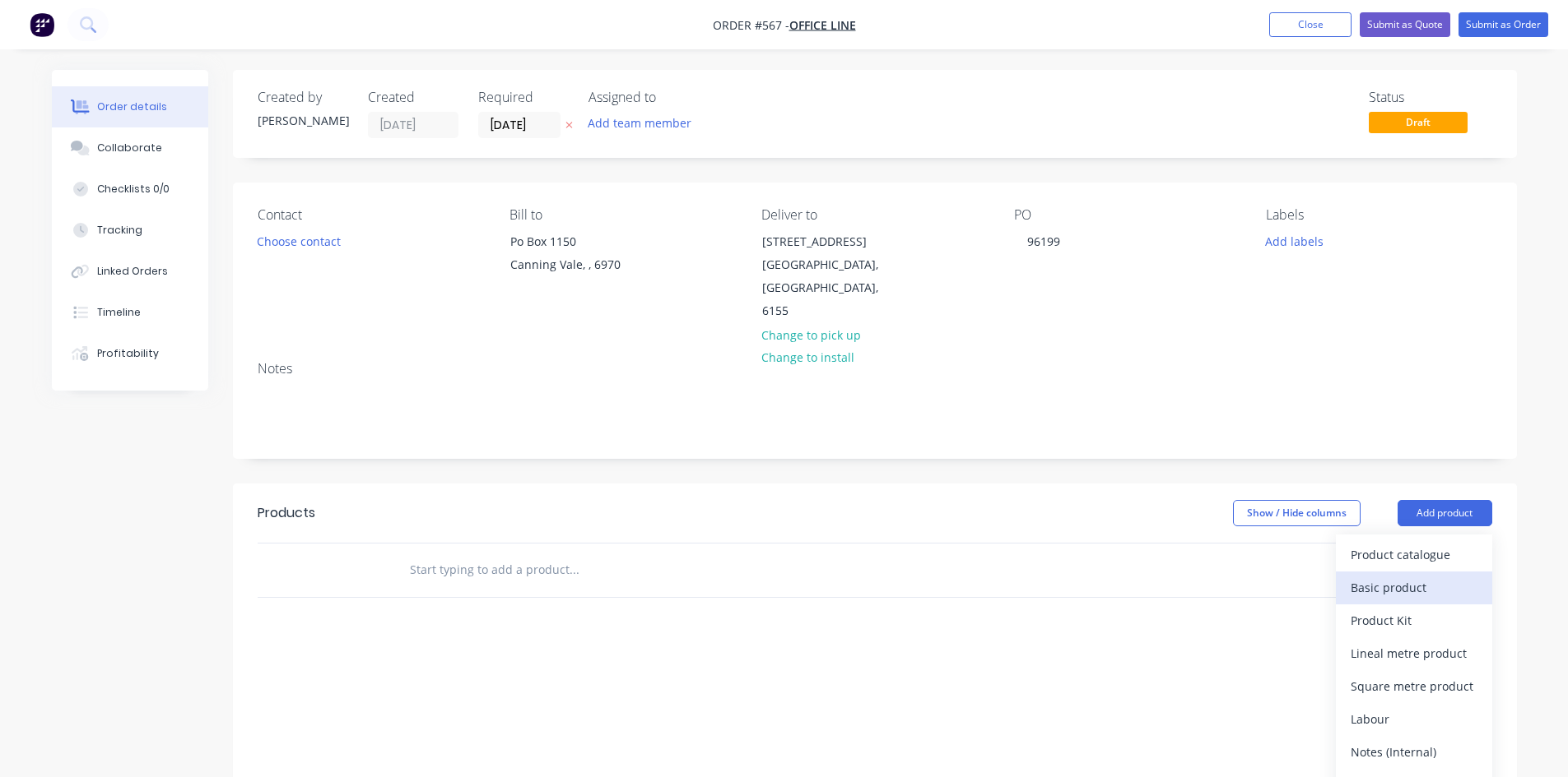
click at [1434, 576] on div "Basic product" at bounding box center [1414, 587] width 127 height 24
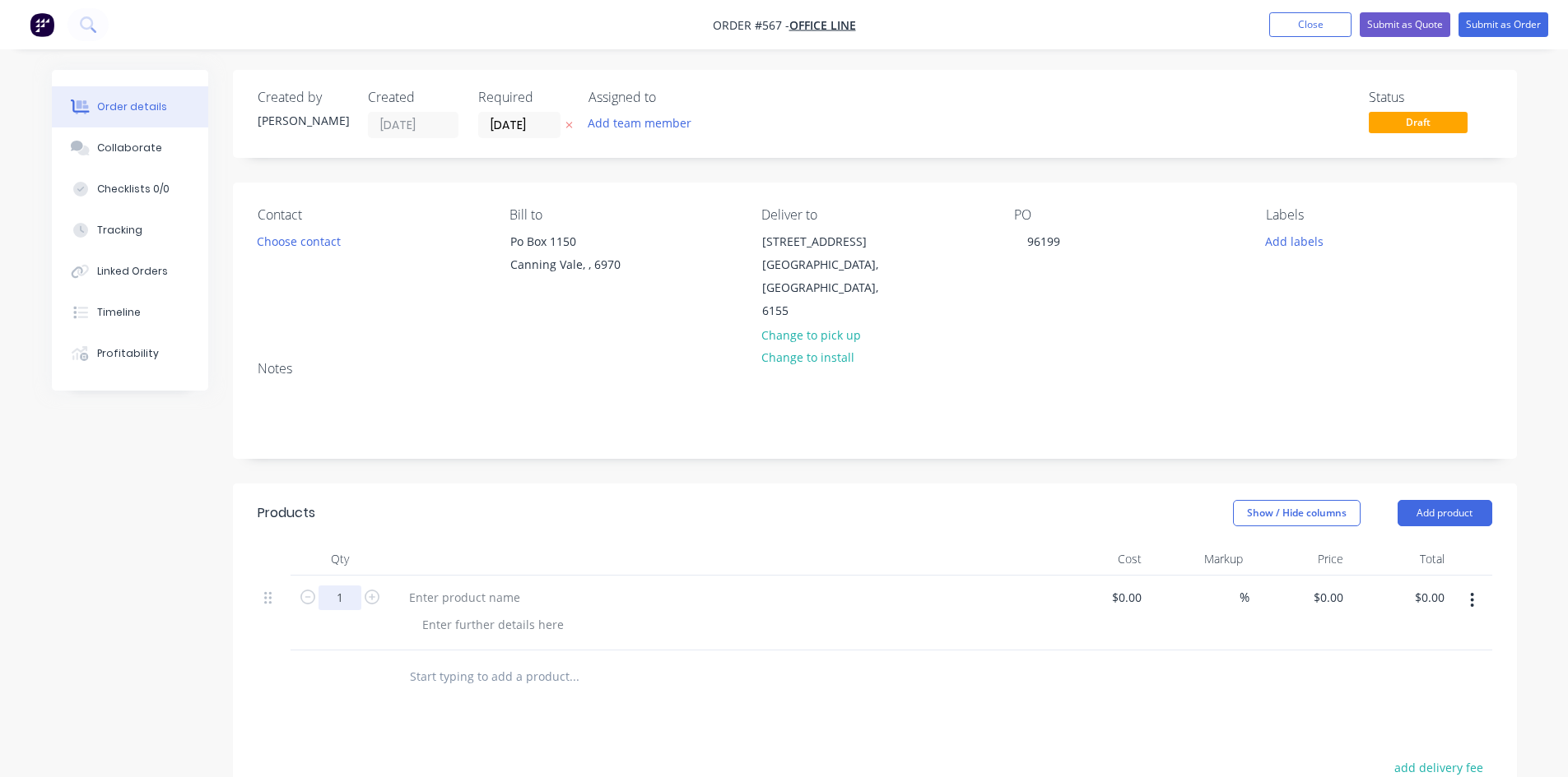
click at [346, 586] on input "1" at bounding box center [340, 598] width 42 height 25
type input "84"
click at [1449, 500] on button "Add product" at bounding box center [1445, 513] width 95 height 27
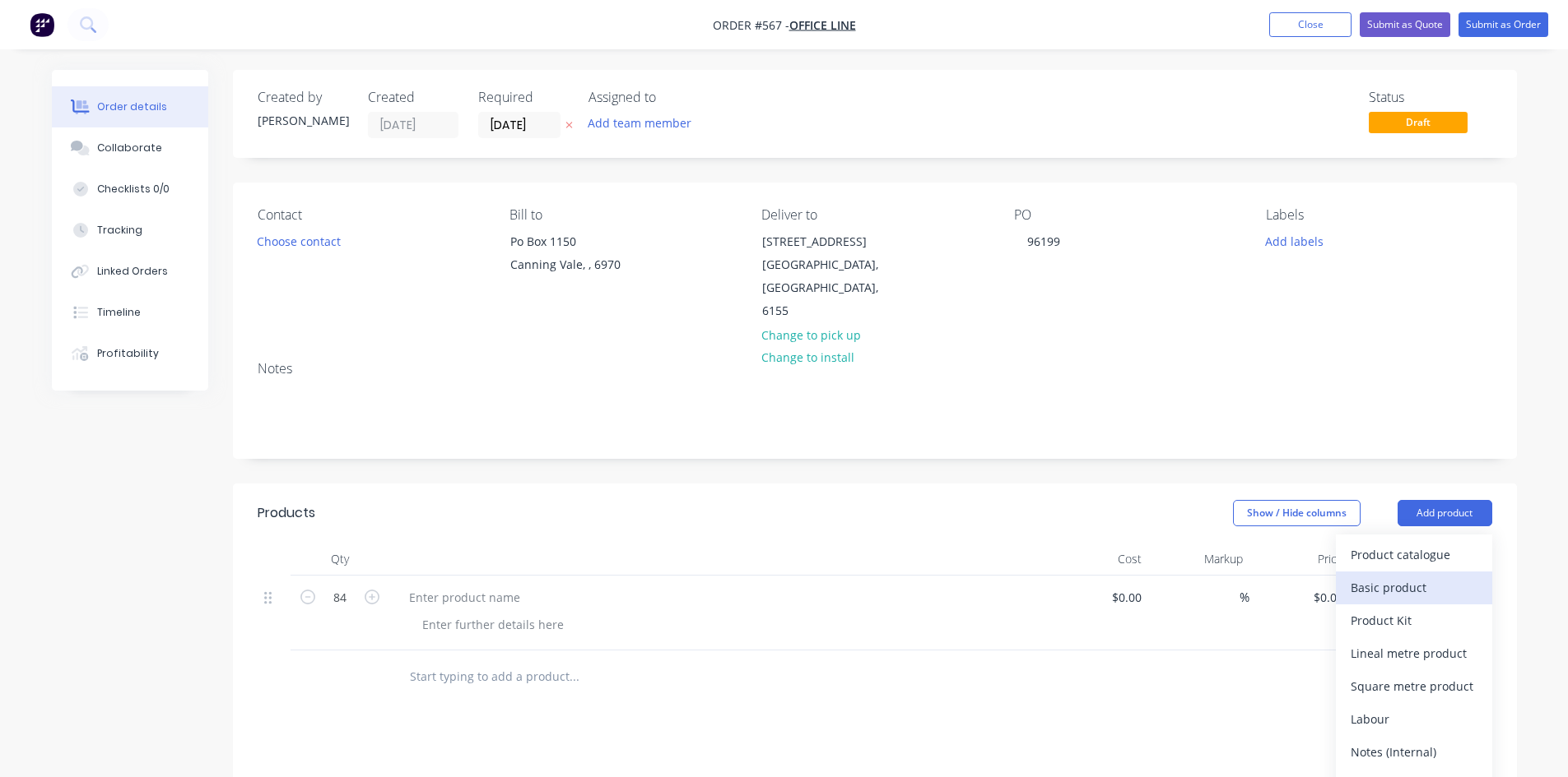
click at [1419, 576] on div "Basic product" at bounding box center [1414, 587] width 127 height 24
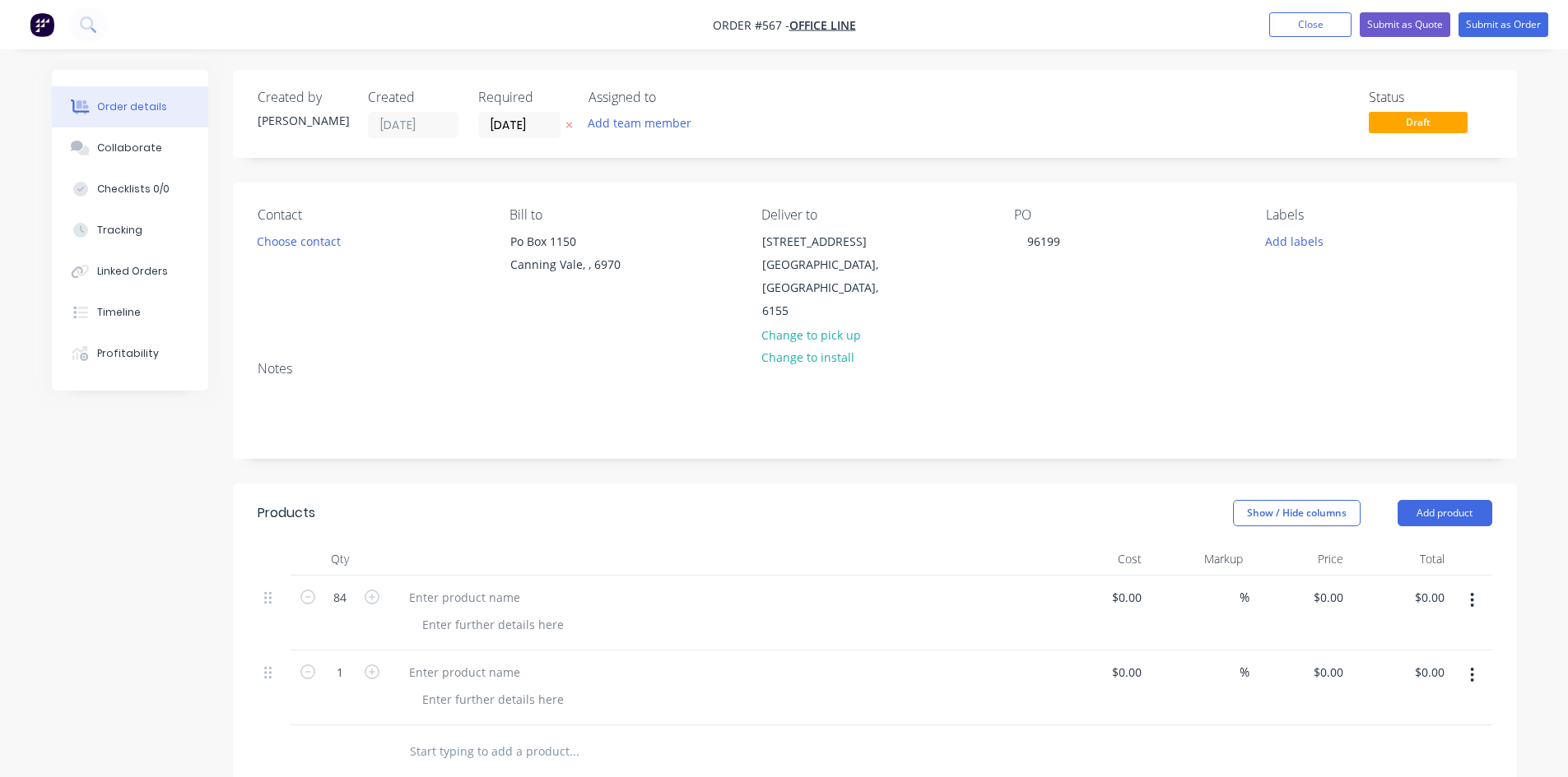
click at [1470, 666] on icon "button" at bounding box center [1471, 676] width 4 height 18
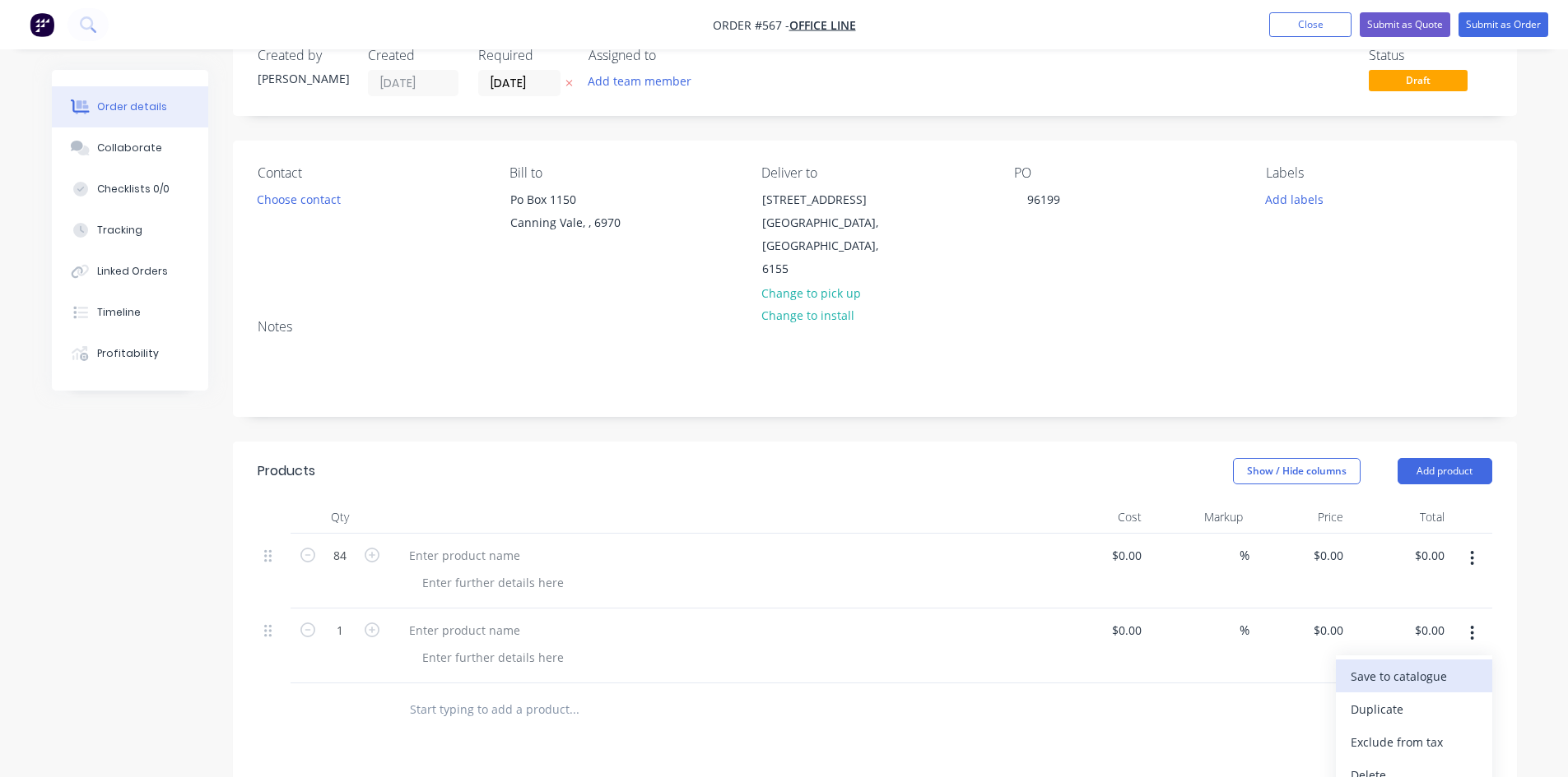
scroll to position [82, 0]
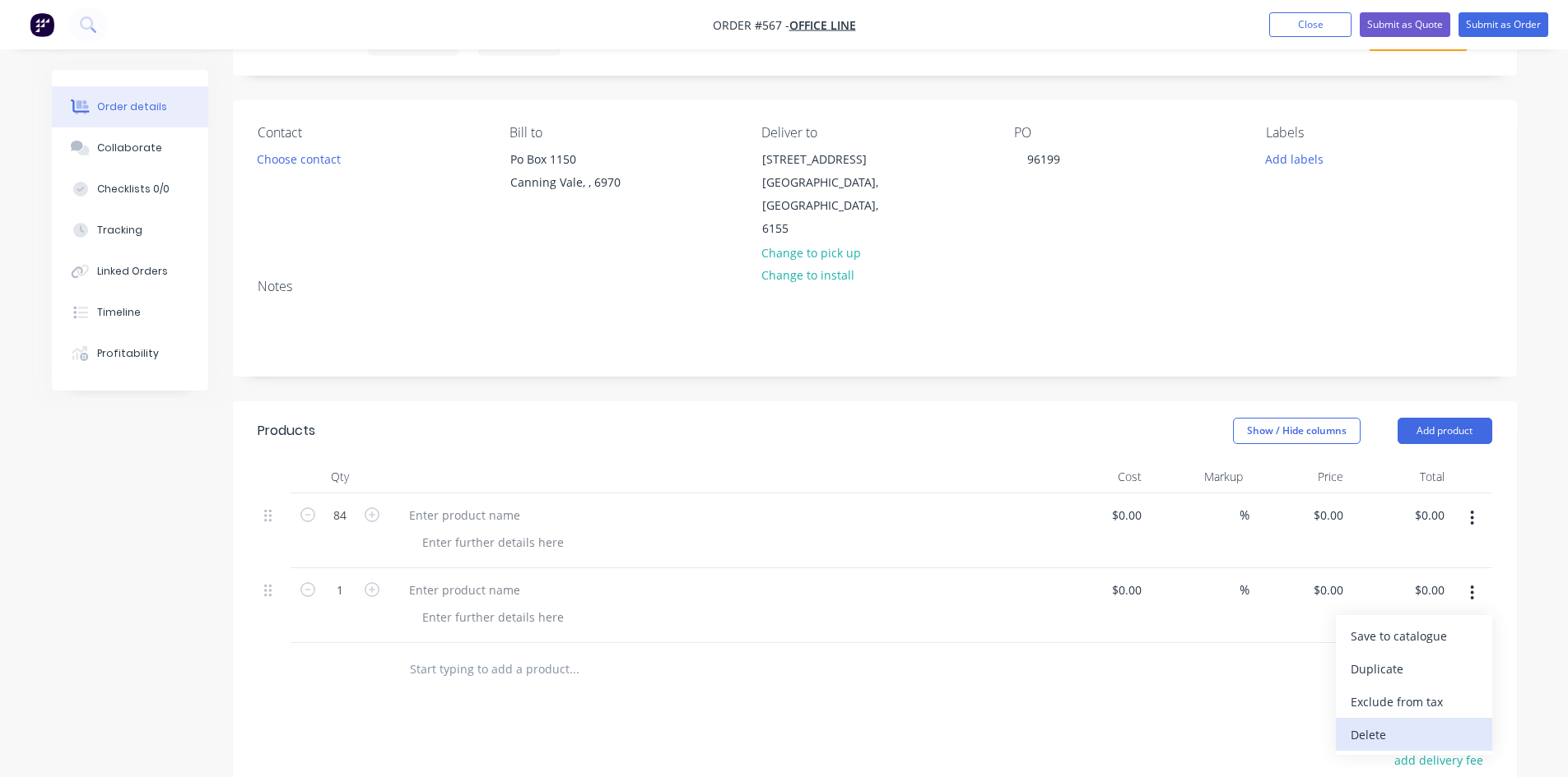
click at [1379, 723] on div "Delete" at bounding box center [1414, 735] width 127 height 24
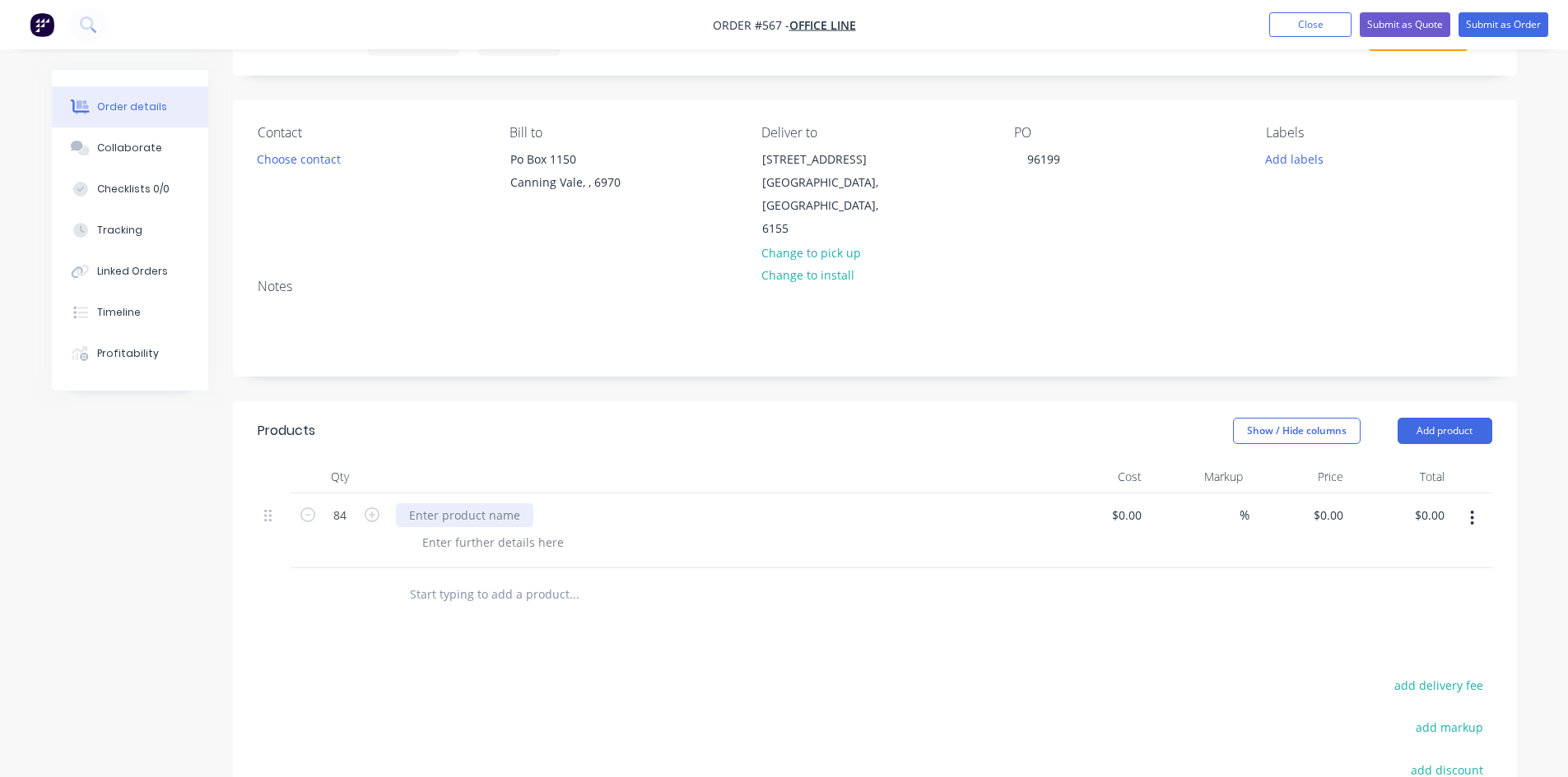
click at [474, 503] on div at bounding box center [464, 515] width 137 height 24
click at [413, 503] on div at bounding box center [464, 515] width 137 height 24
paste div
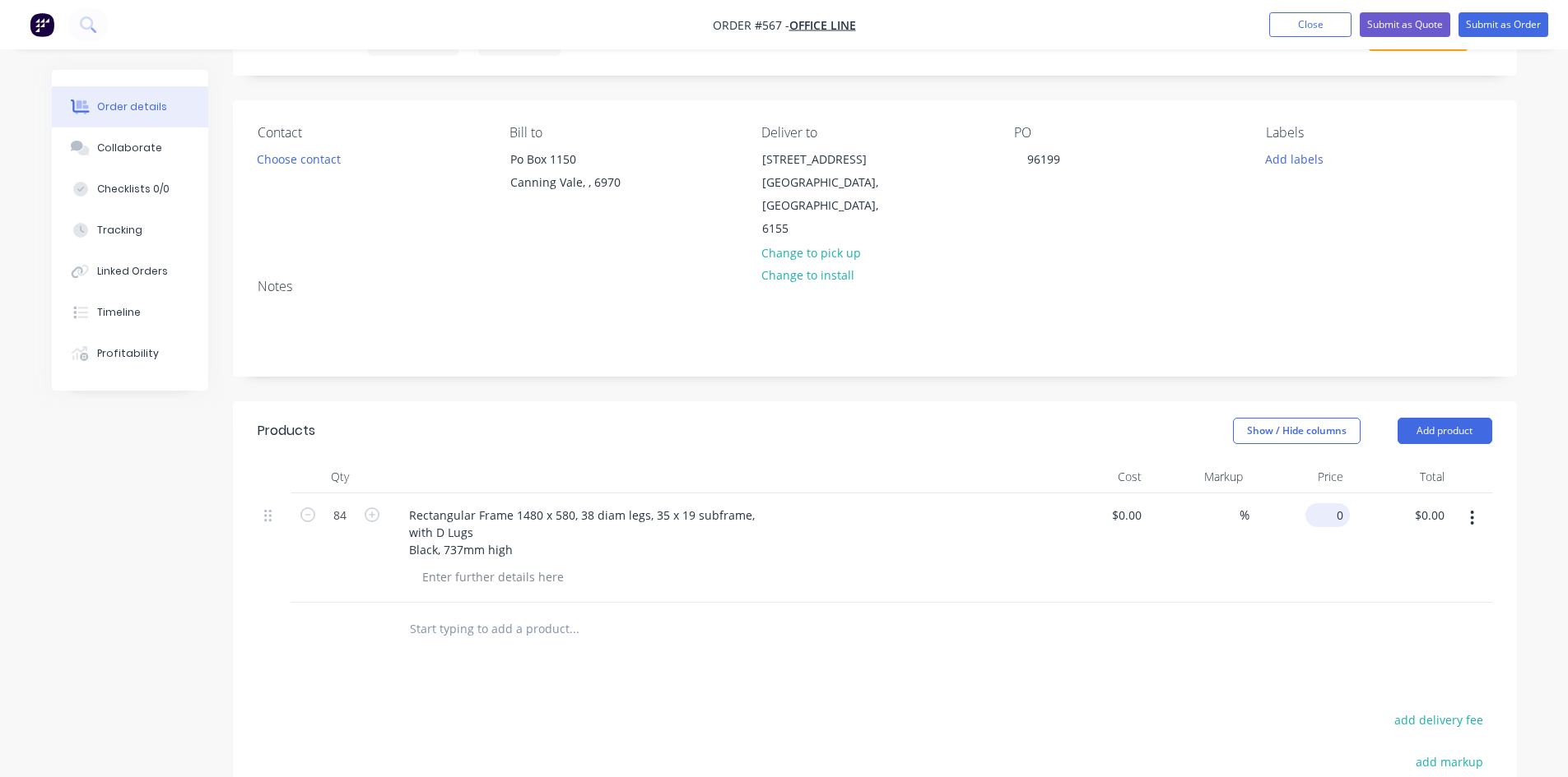
click at [1342, 503] on input "0" at bounding box center [1330, 515] width 37 height 24
type input "$120.00"
type input "$10,080.00"
click at [1276, 568] on div "$120.00 $120.00" at bounding box center [1300, 548] width 102 height 110
click at [1481, 23] on button "Submit as Order" at bounding box center [1503, 25] width 90 height 25
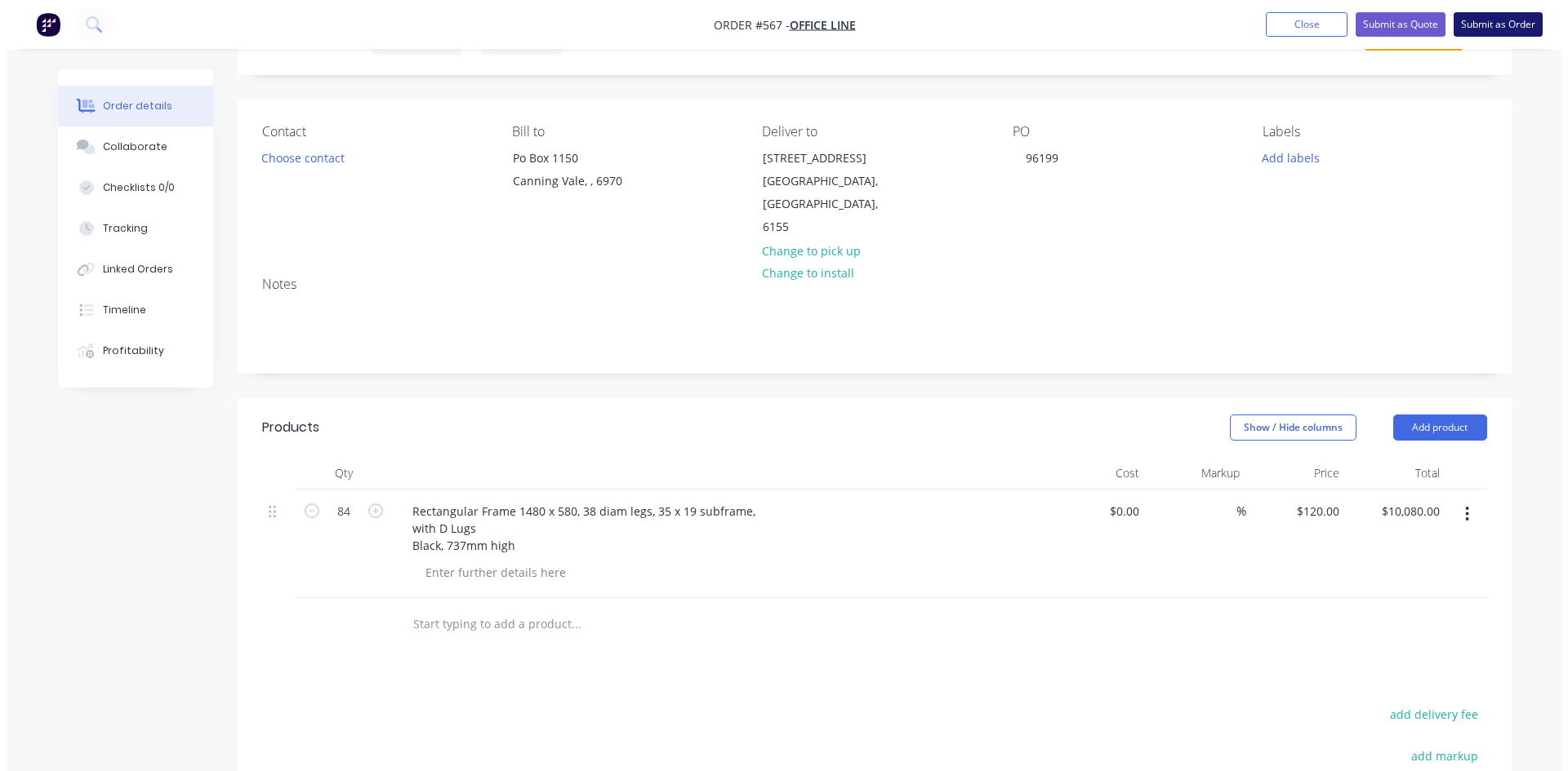
scroll to position [0, 0]
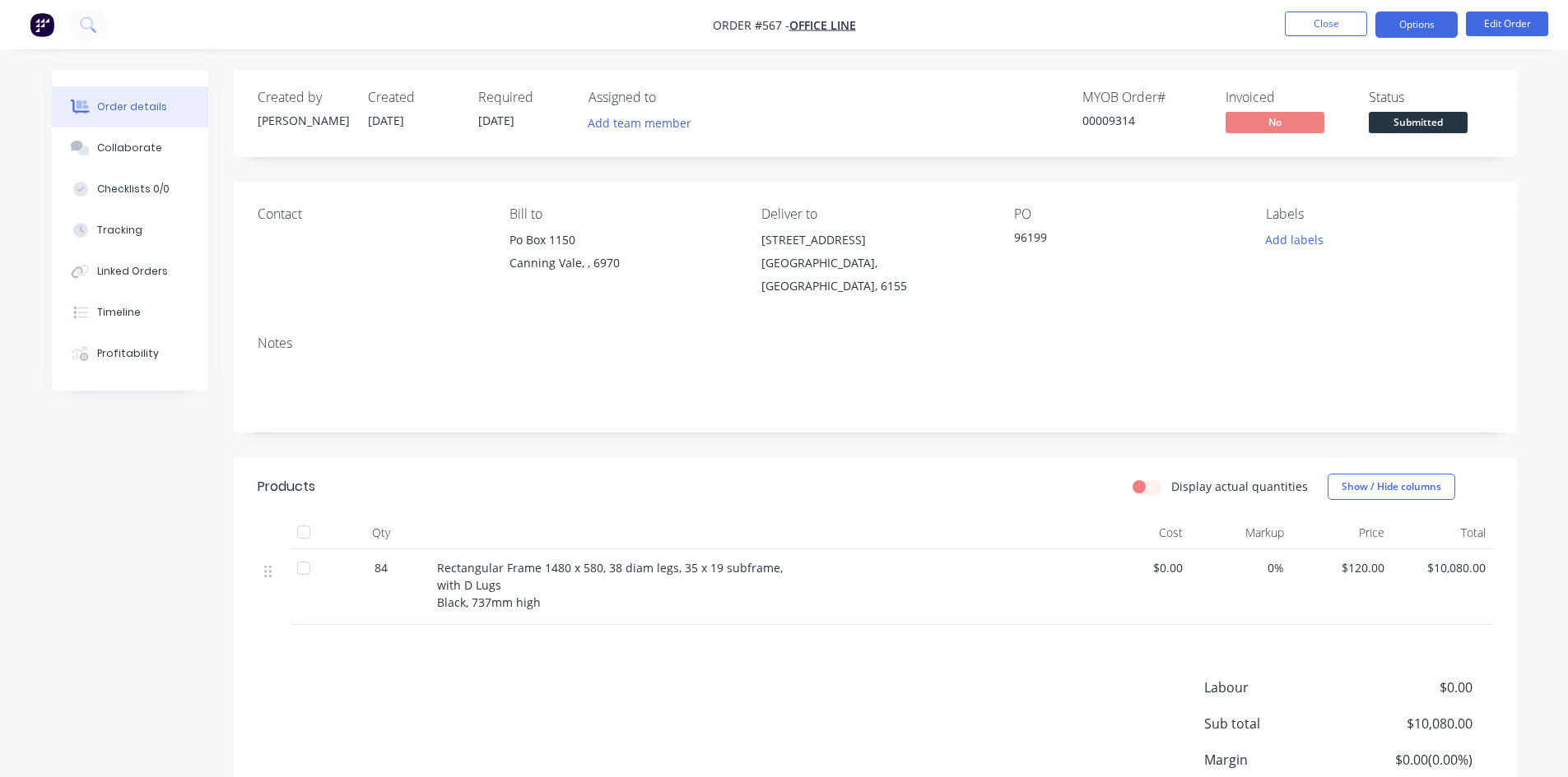
click at [1432, 22] on button "Options" at bounding box center [1416, 25] width 82 height 27
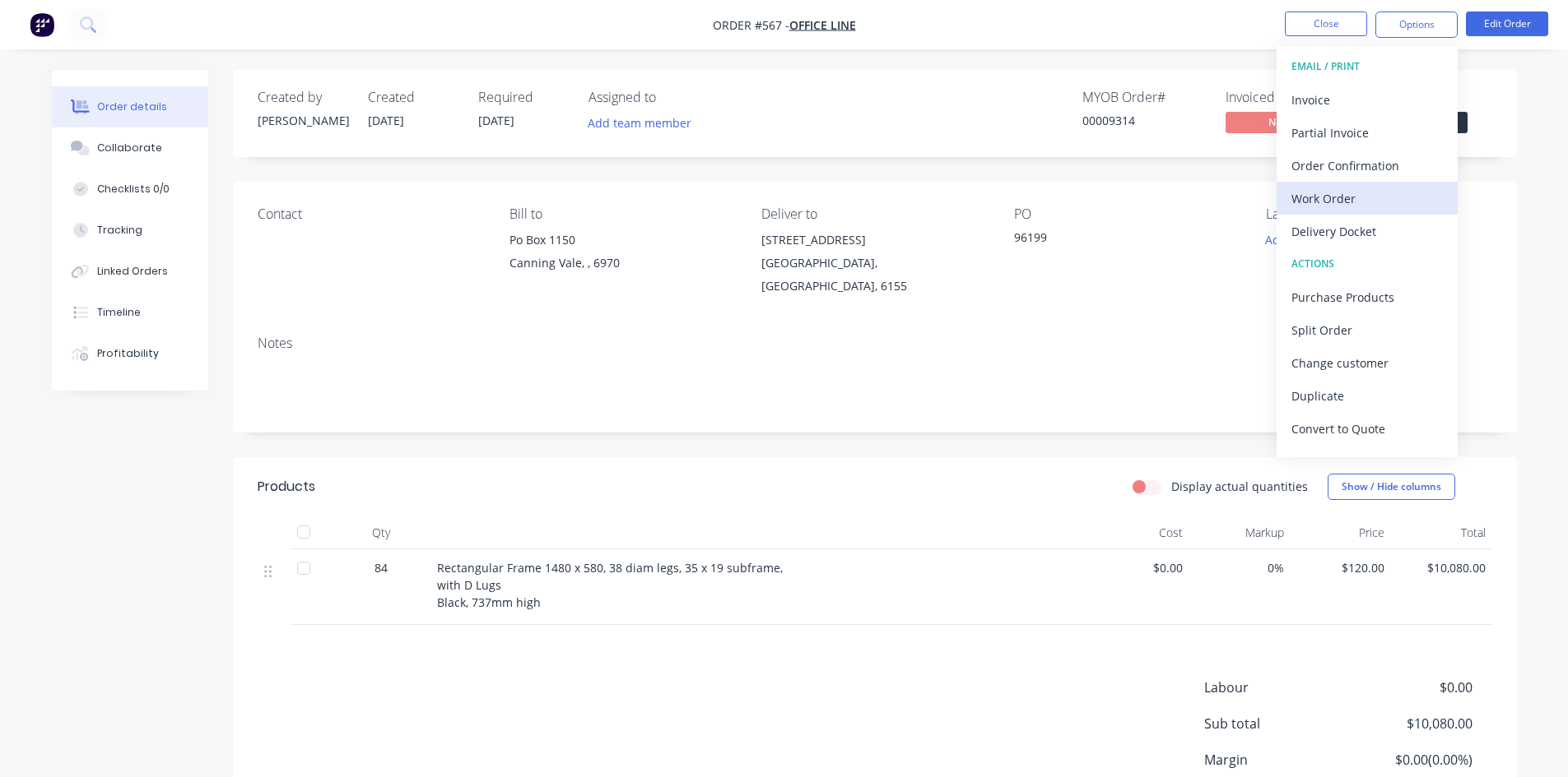
click at [1373, 205] on div "Work Order" at bounding box center [1367, 198] width 151 height 24
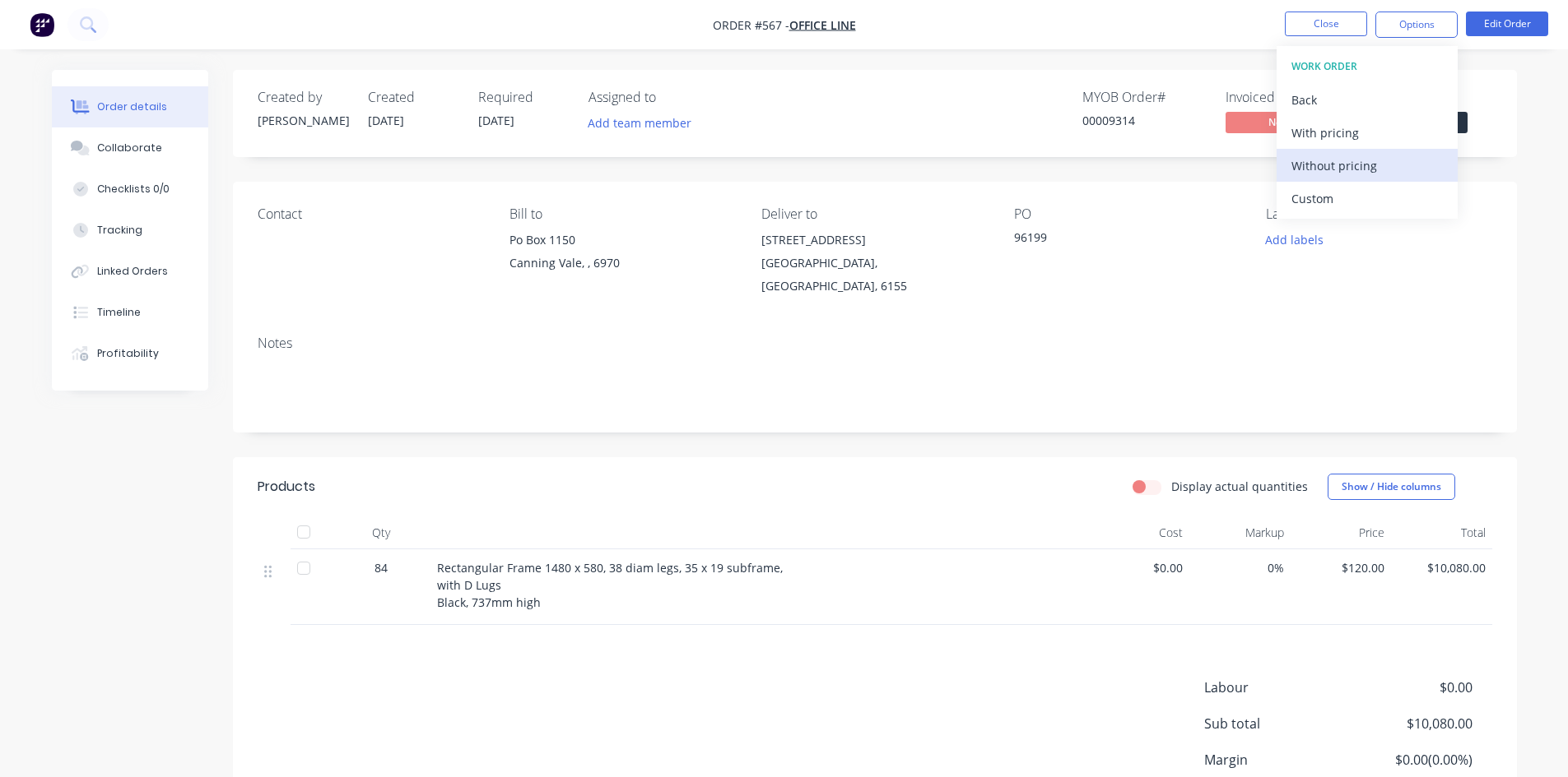
click at [1359, 171] on div "Without pricing" at bounding box center [1367, 166] width 151 height 24
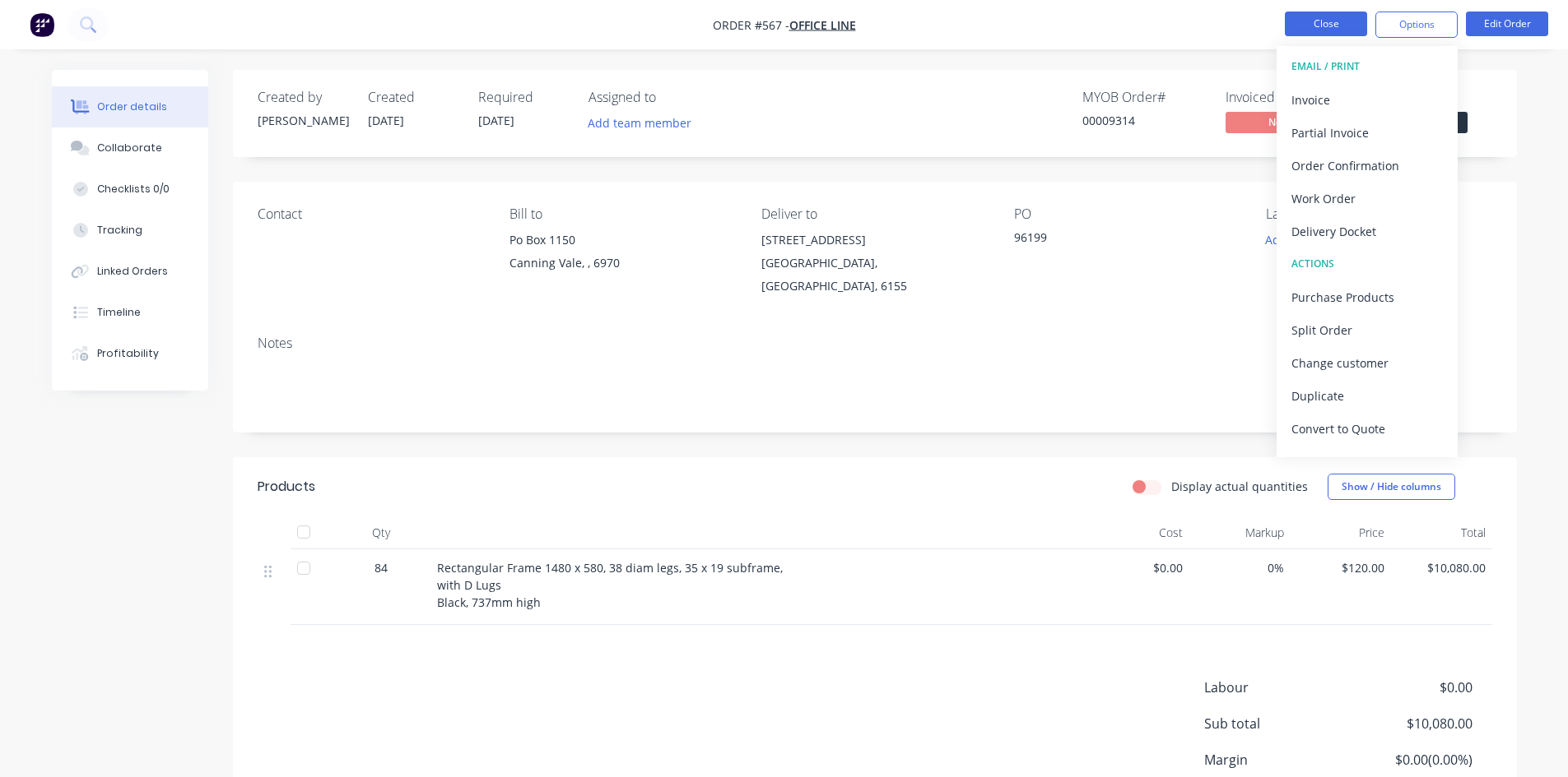
click at [1328, 19] on button "Close" at bounding box center [1326, 24] width 82 height 25
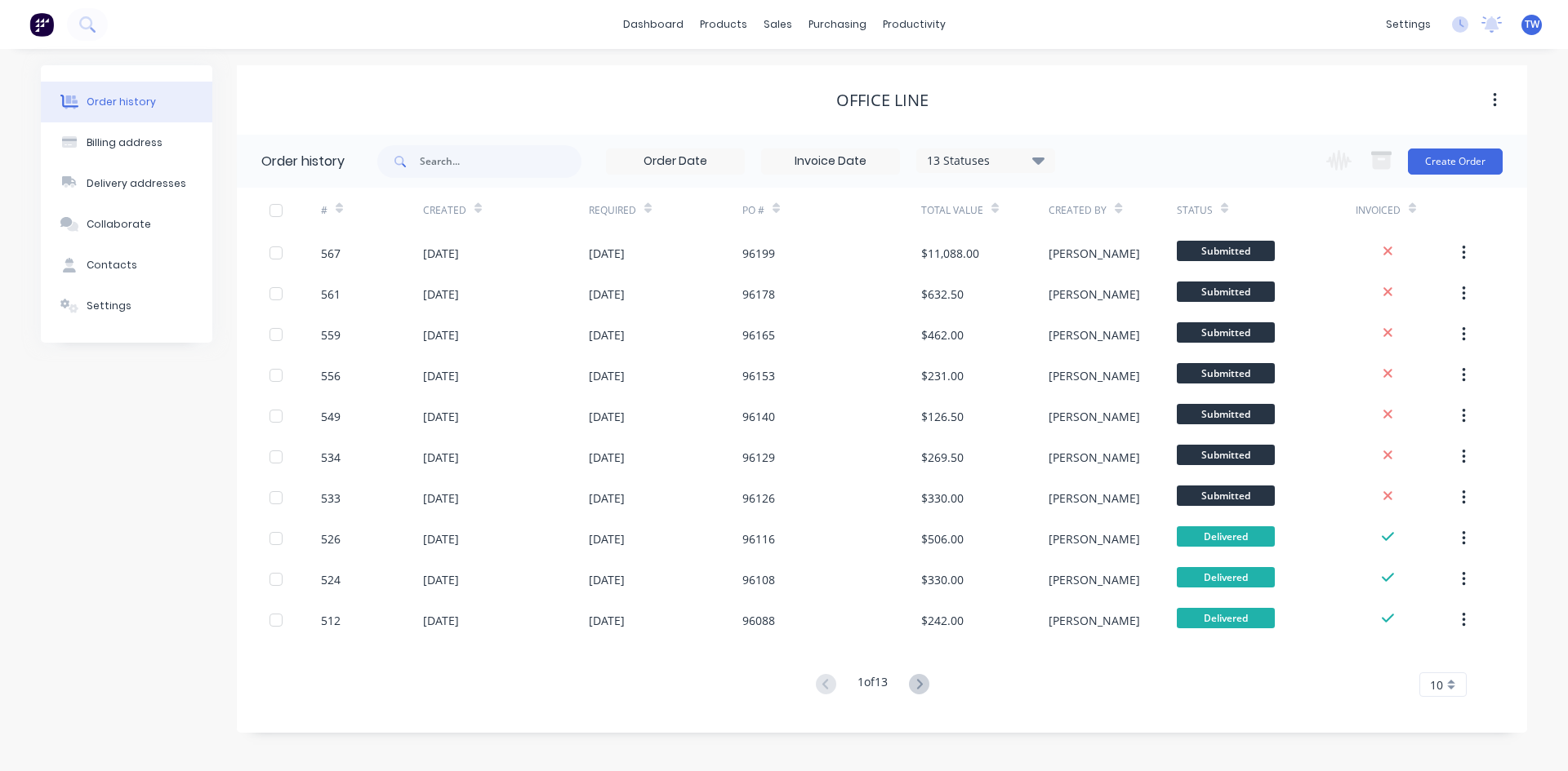
click at [1528, 27] on span "TW" at bounding box center [1532, 25] width 15 height 15
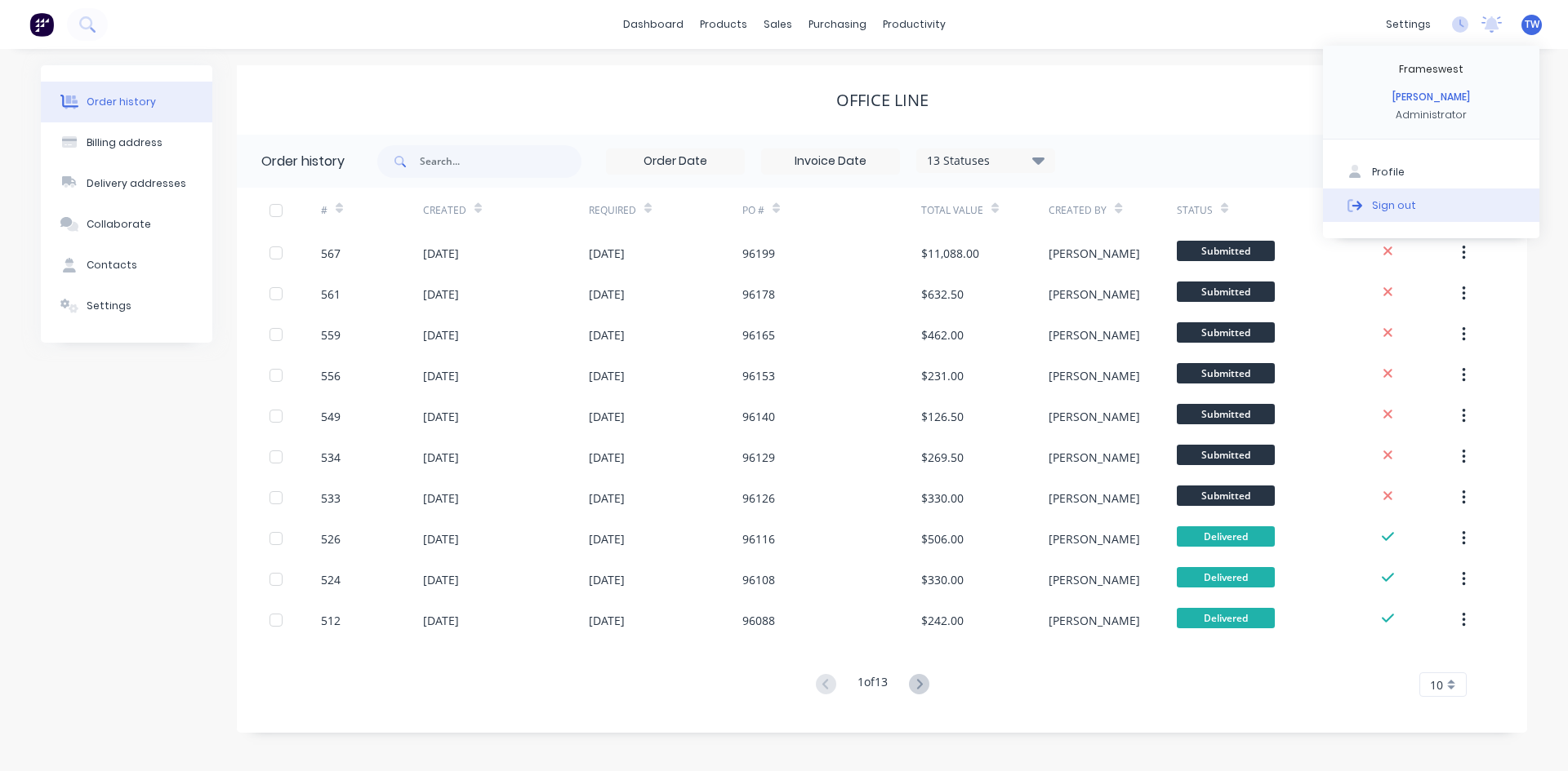
click at [1398, 210] on div "Sign out" at bounding box center [1393, 205] width 44 height 15
